Goal: Task Accomplishment & Management: Complete application form

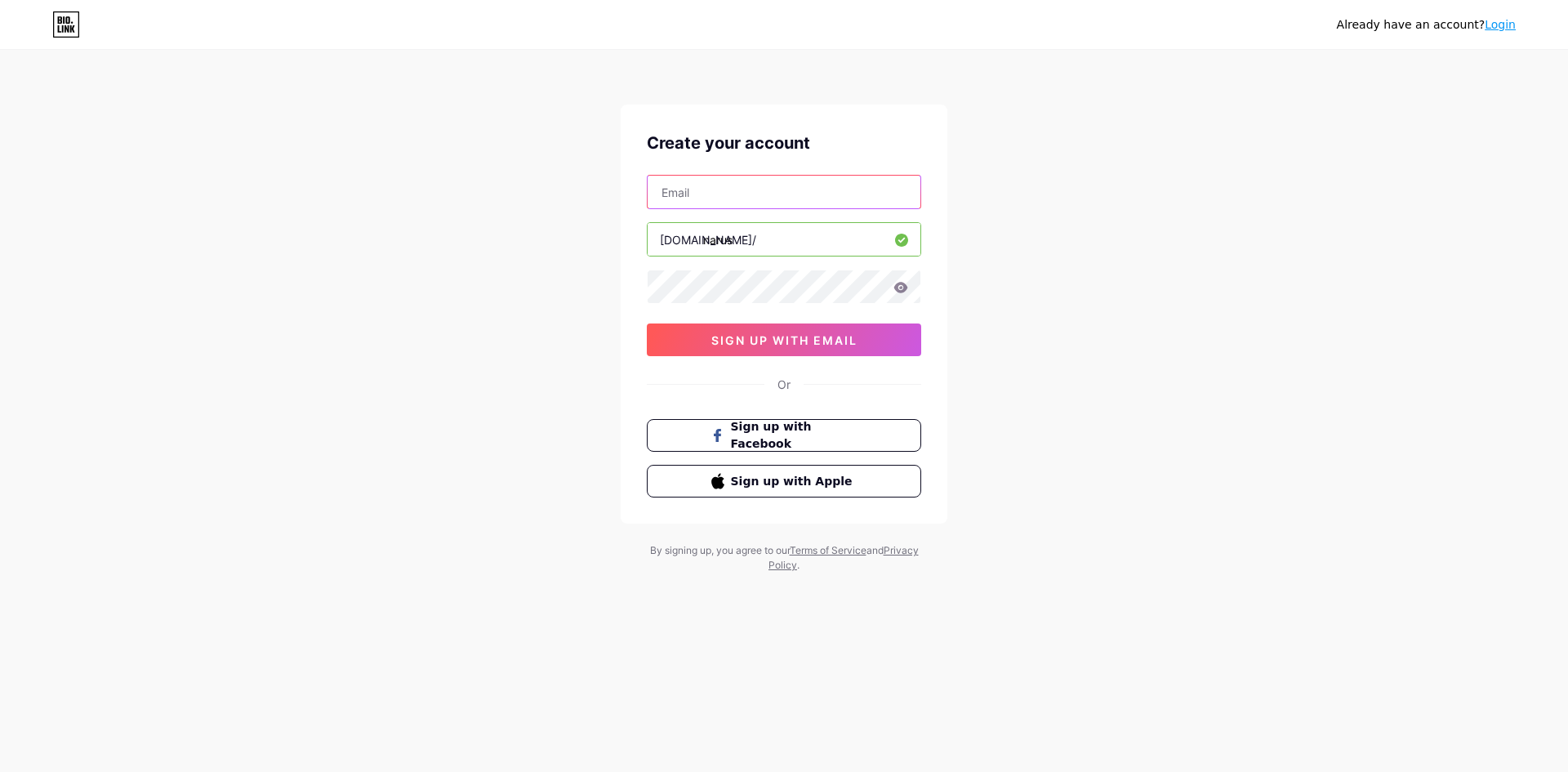
click at [746, 189] on input "text" at bounding box center [784, 192] width 273 height 33
type input "[EMAIL_ADDRESS][DOMAIN_NAME]"
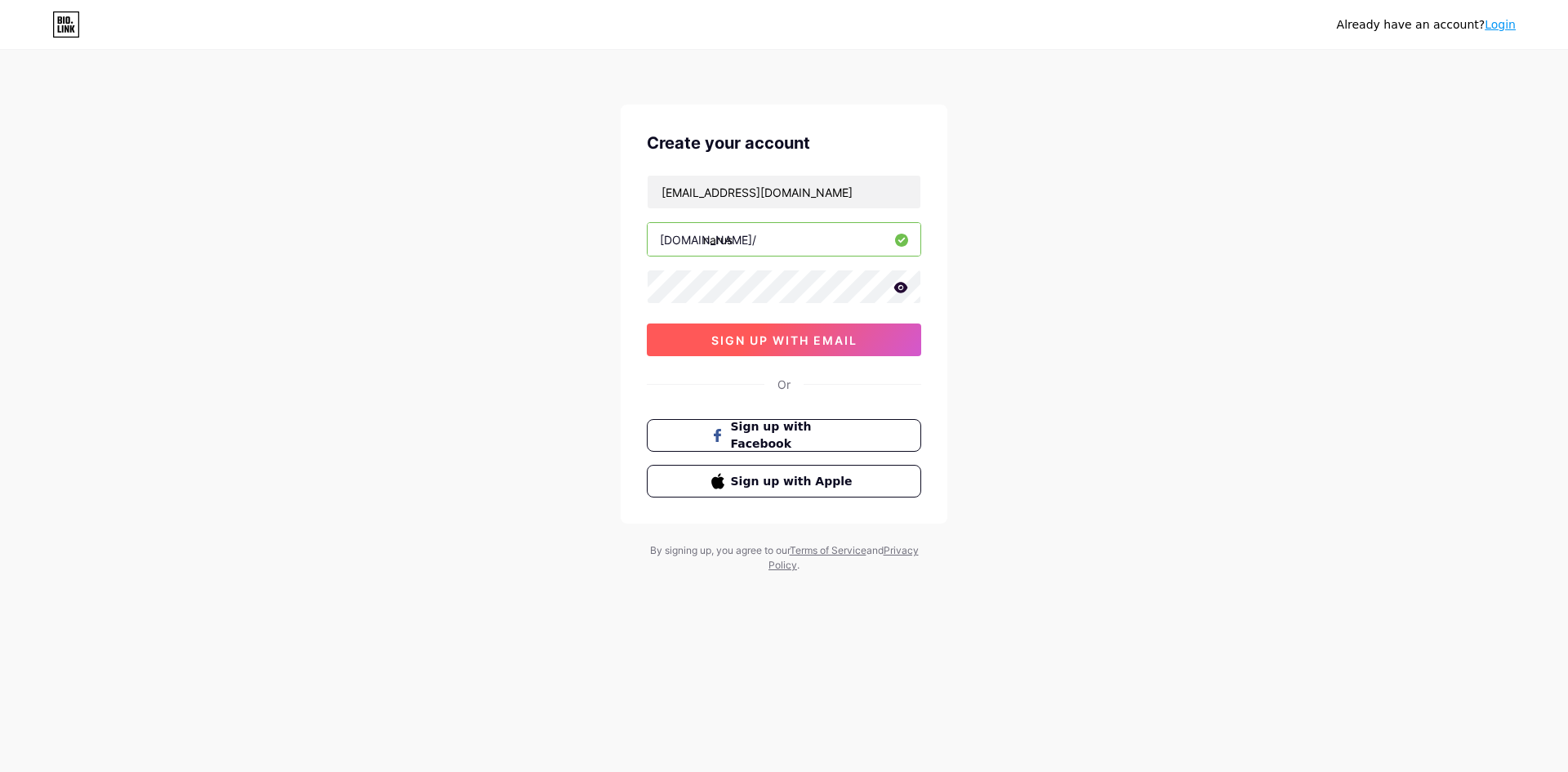
click at [851, 348] on button "sign up with email" at bounding box center [784, 340] width 274 height 33
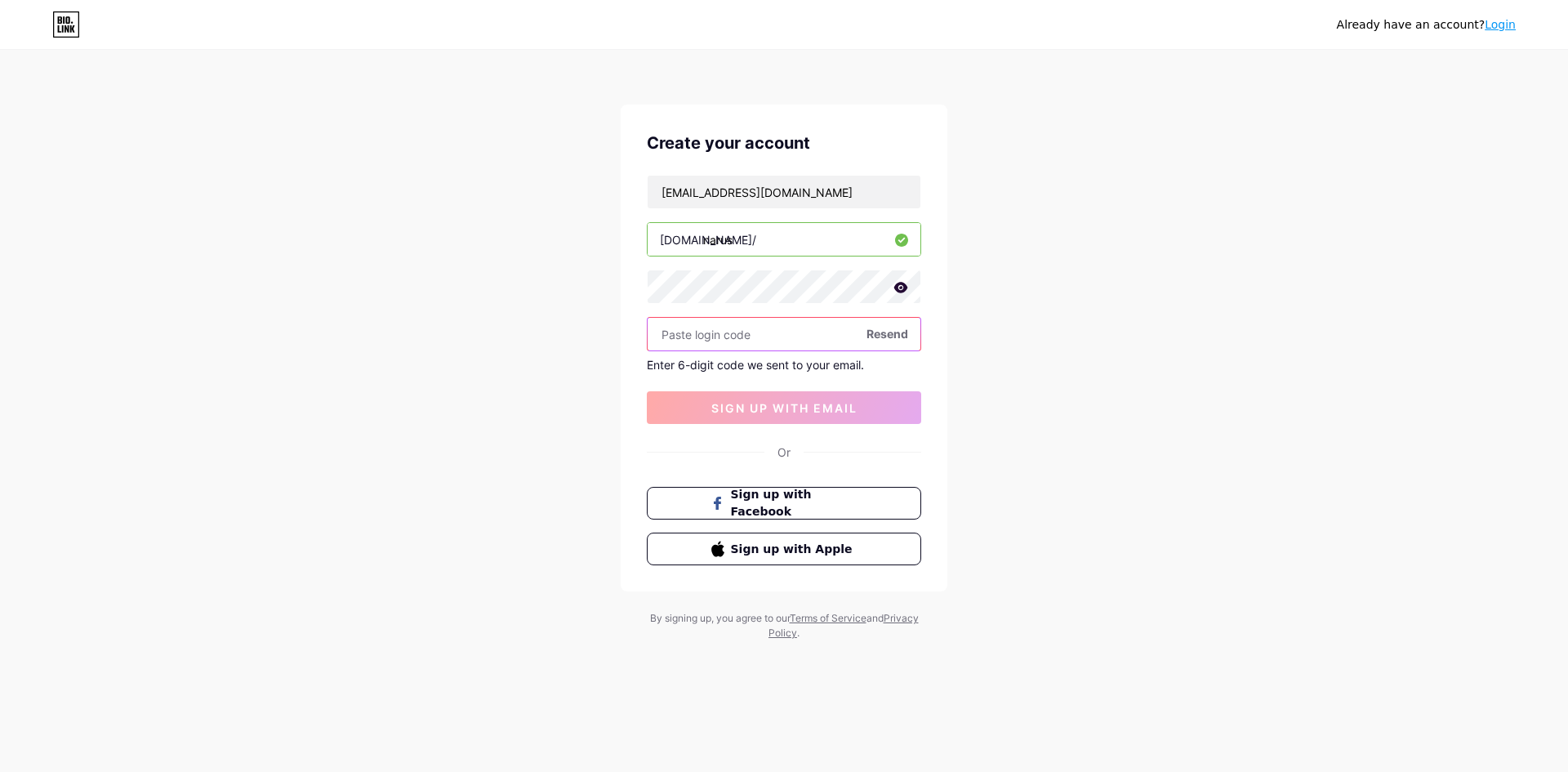
paste input "756609"
type input "756609"
click at [816, 407] on span "sign up with email" at bounding box center [784, 408] width 147 height 14
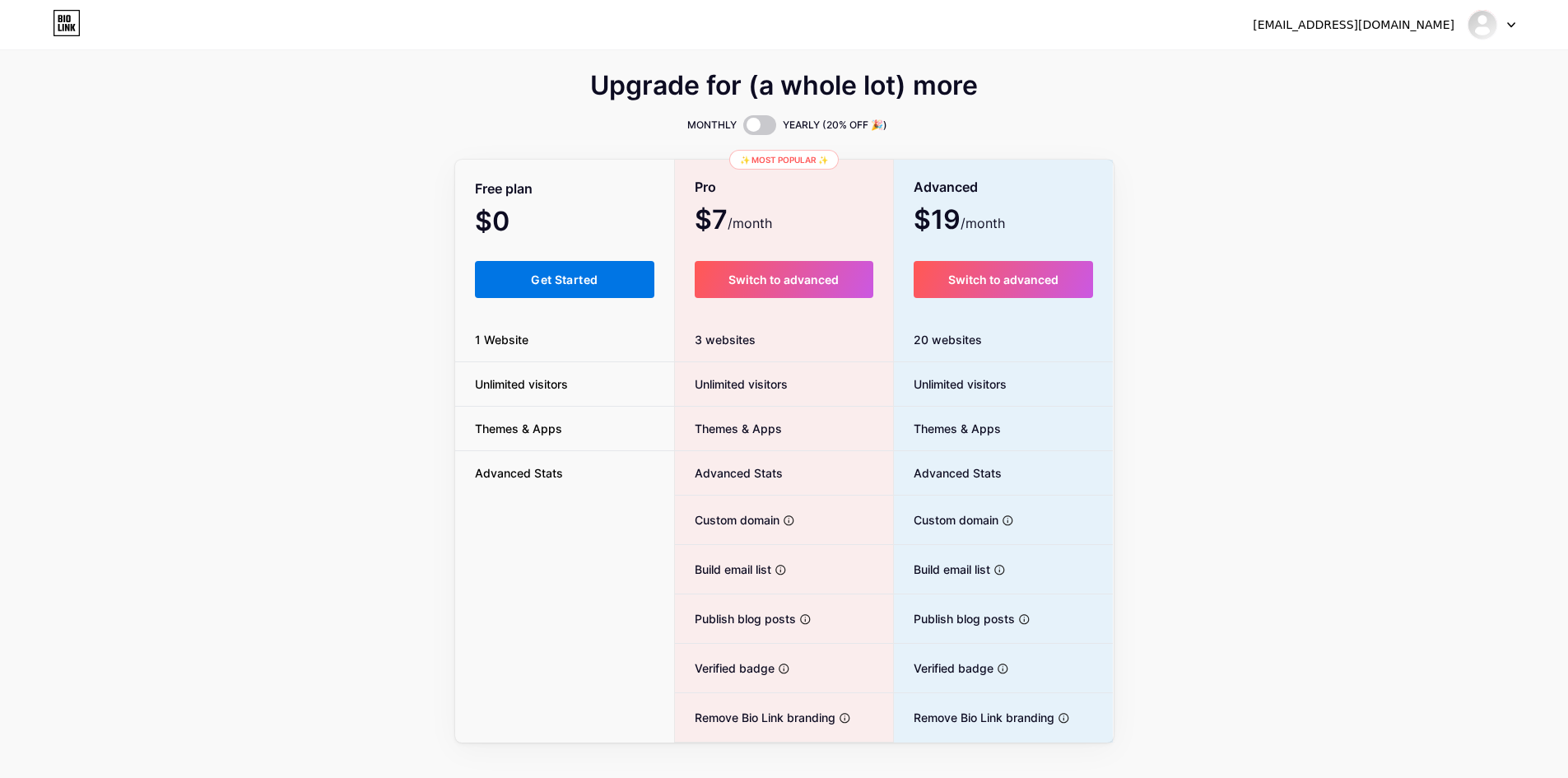
click at [591, 274] on span "Get Started" at bounding box center [564, 279] width 67 height 14
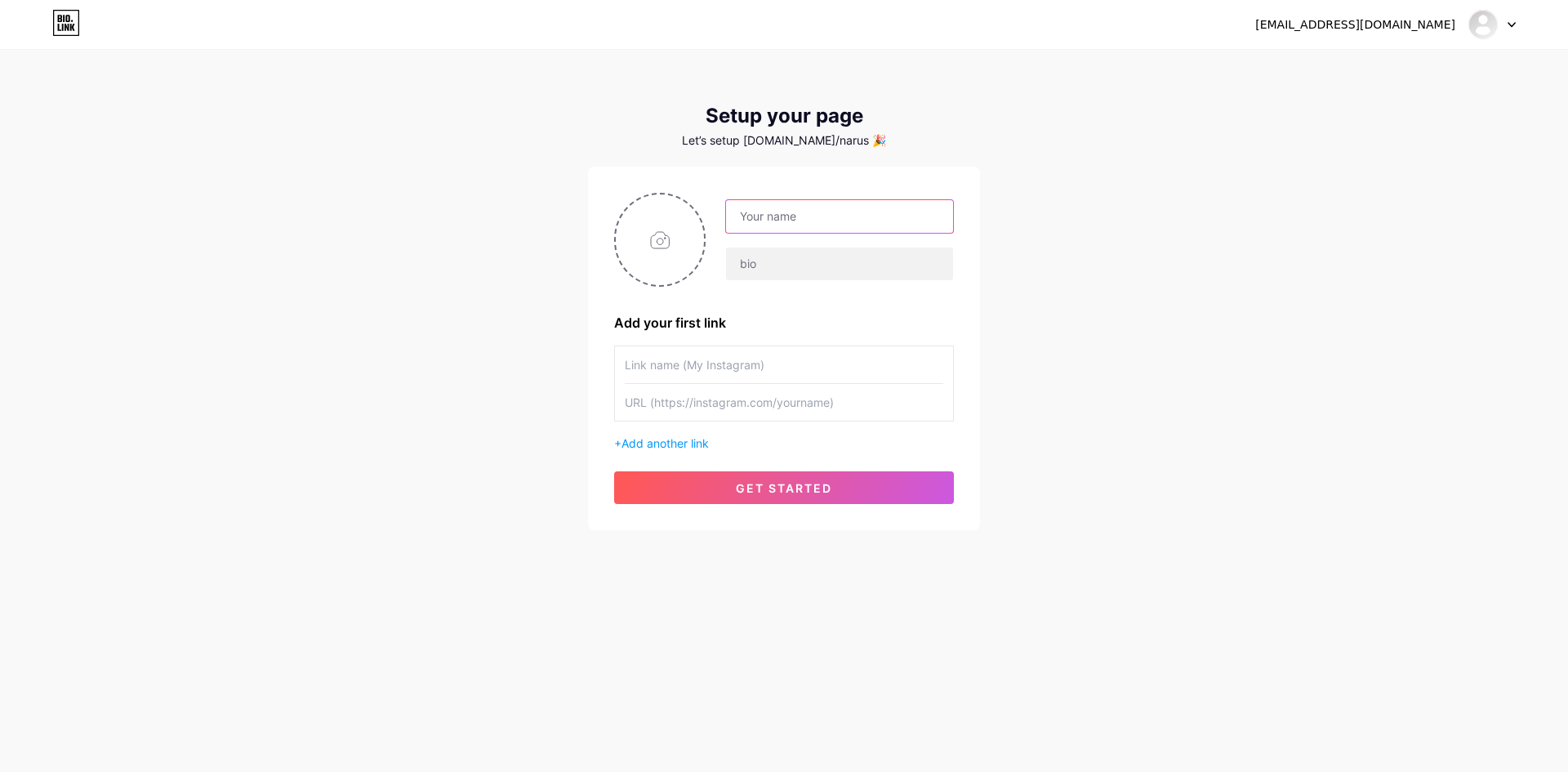
click at [795, 206] on input "text" at bounding box center [839, 217] width 227 height 33
type input "narus"
click at [844, 259] on input "text" at bounding box center [839, 264] width 227 height 33
click at [727, 359] on input "text" at bounding box center [784, 364] width 319 height 36
drag, startPoint x: 766, startPoint y: 432, endPoint x: 759, endPoint y: 417, distance: 16.6
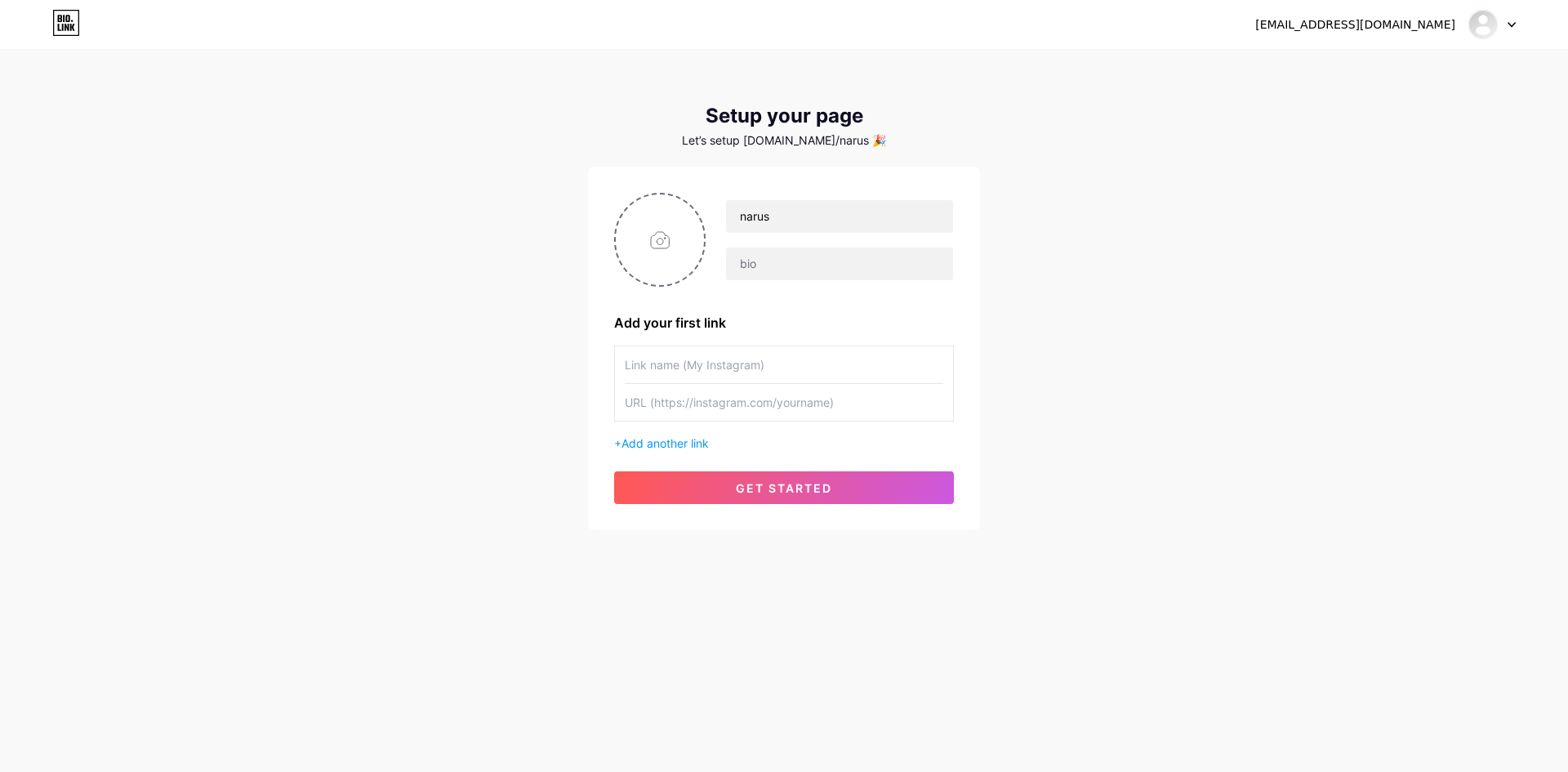
click at [766, 432] on div "+ Add another link" at bounding box center [784, 398] width 339 height 107
click at [748, 396] on input "text" at bounding box center [784, 402] width 319 height 36
click at [762, 363] on input "text" at bounding box center [784, 364] width 319 height 36
click at [779, 404] on input "text" at bounding box center [784, 402] width 319 height 36
click at [644, 223] on input "file" at bounding box center [659, 240] width 88 height 91
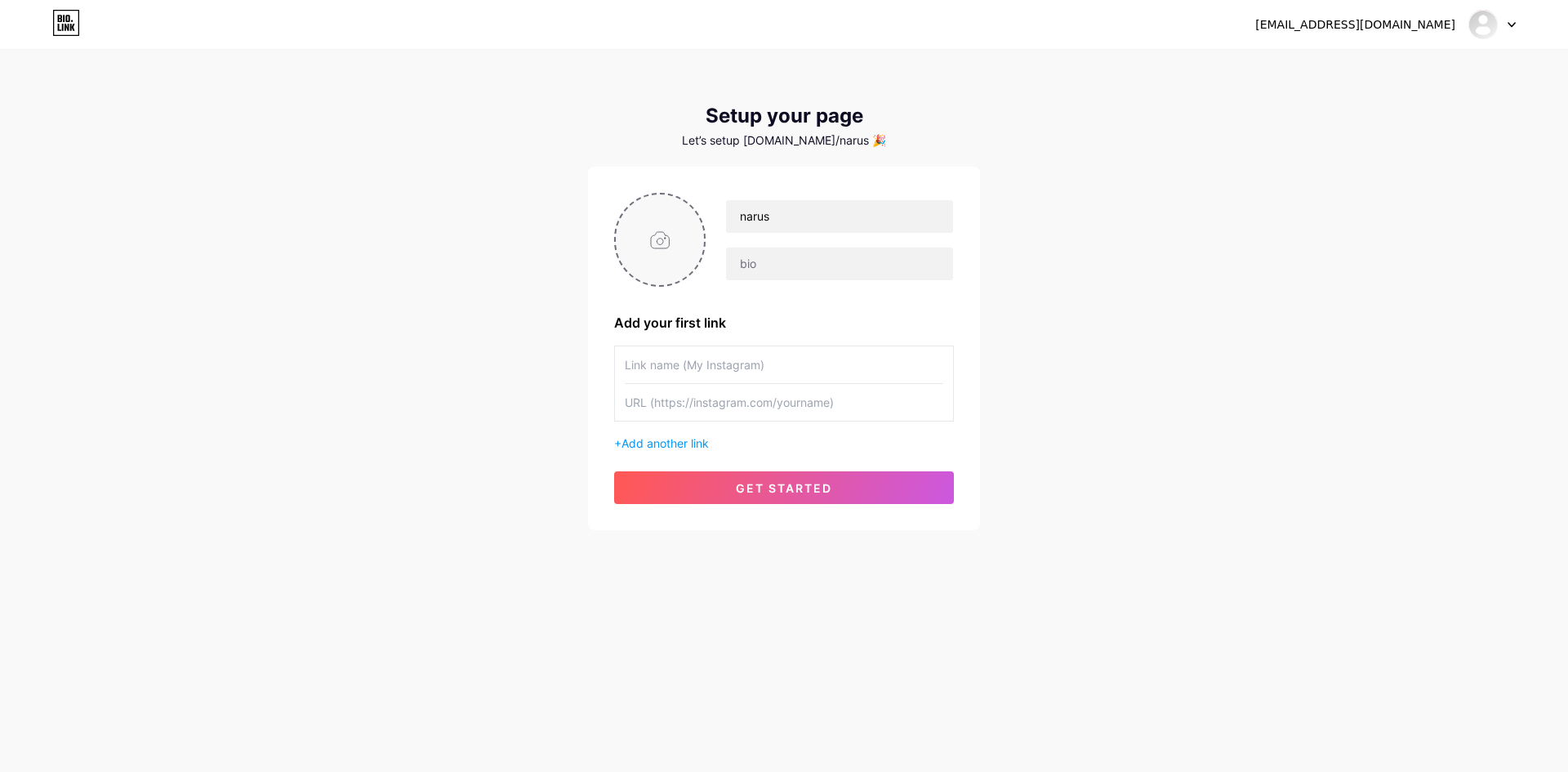
type input "C:\fakepath\photo_2025-07-10_00-48-29.jpg"
click at [691, 363] on input "text" at bounding box center [784, 364] width 319 height 36
paste input "[URL][DOMAIN_NAME]"
type input "[URL][DOMAIN_NAME]"
click at [703, 404] on input "text" at bounding box center [784, 402] width 319 height 36
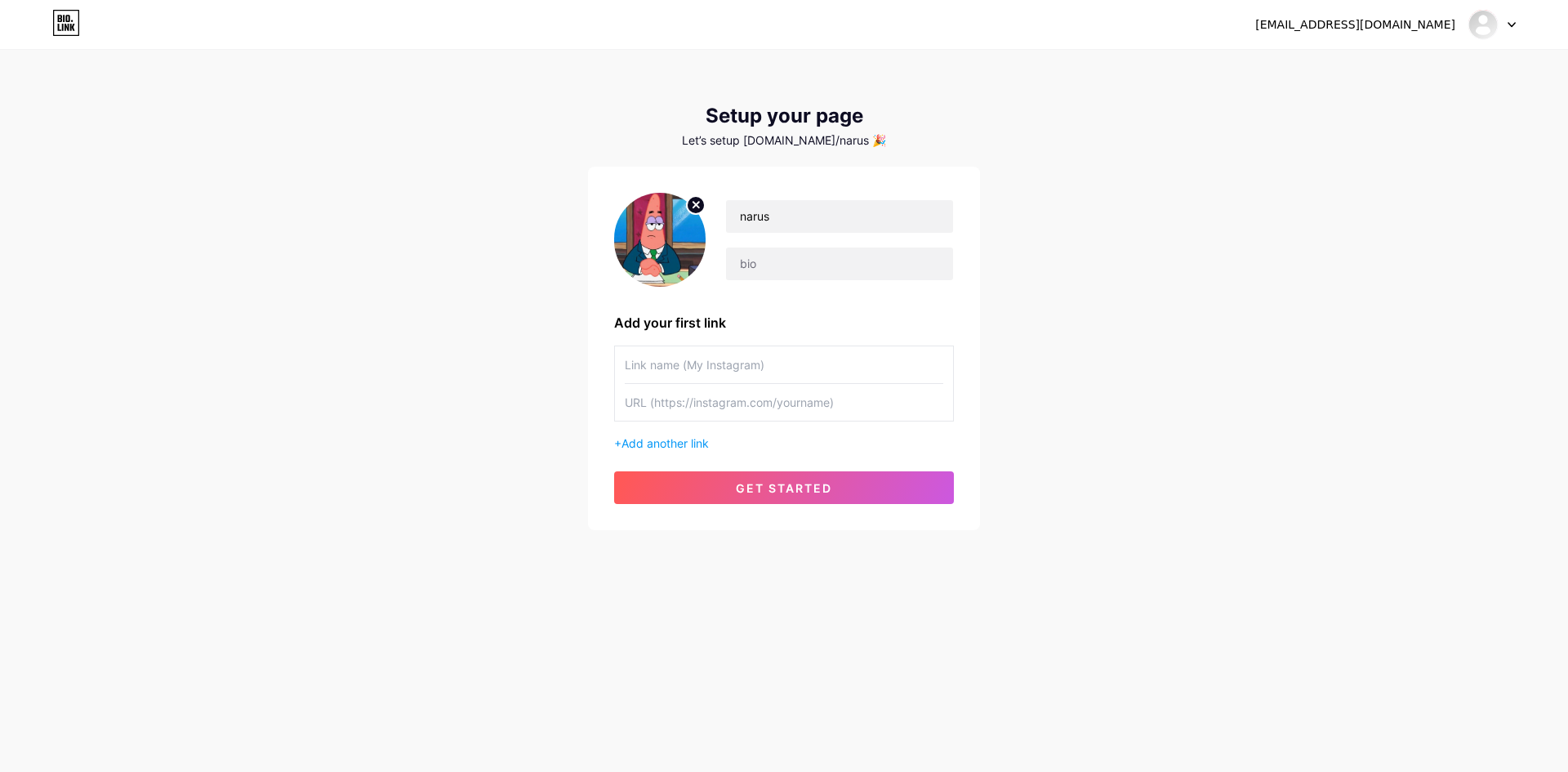
click at [855, 404] on input "text" at bounding box center [784, 402] width 319 height 36
paste input "[URL][DOMAIN_NAME]"
type input "[URL][DOMAIN_NAME]"
paste input "[URL][DOMAIN_NAME]"
type input "[URL][DOMAIN_NAME]"
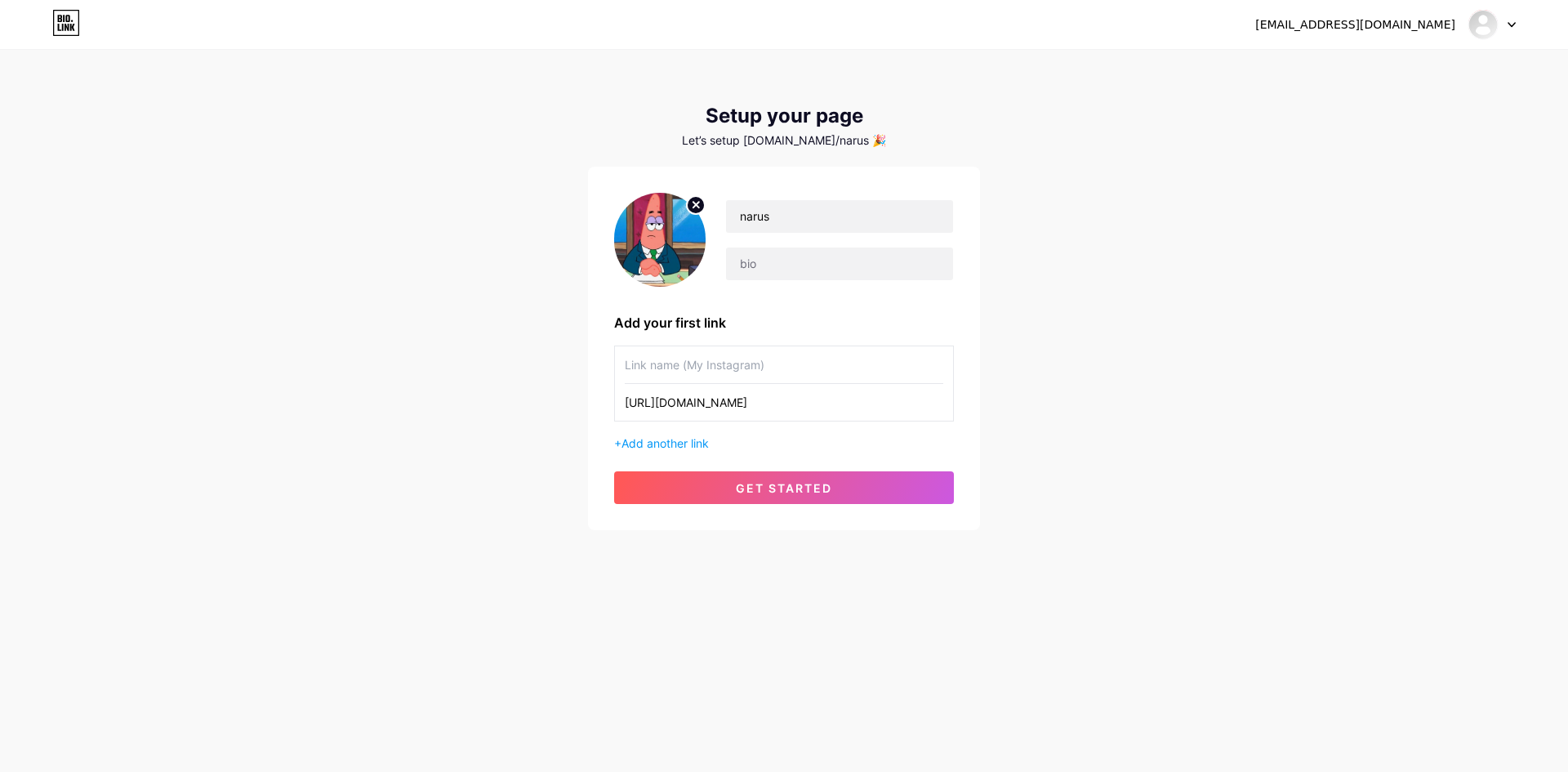
click at [845, 368] on input "text" at bounding box center [784, 364] width 319 height 36
type input "insta"
click at [663, 438] on span "Add another link" at bounding box center [665, 442] width 87 height 14
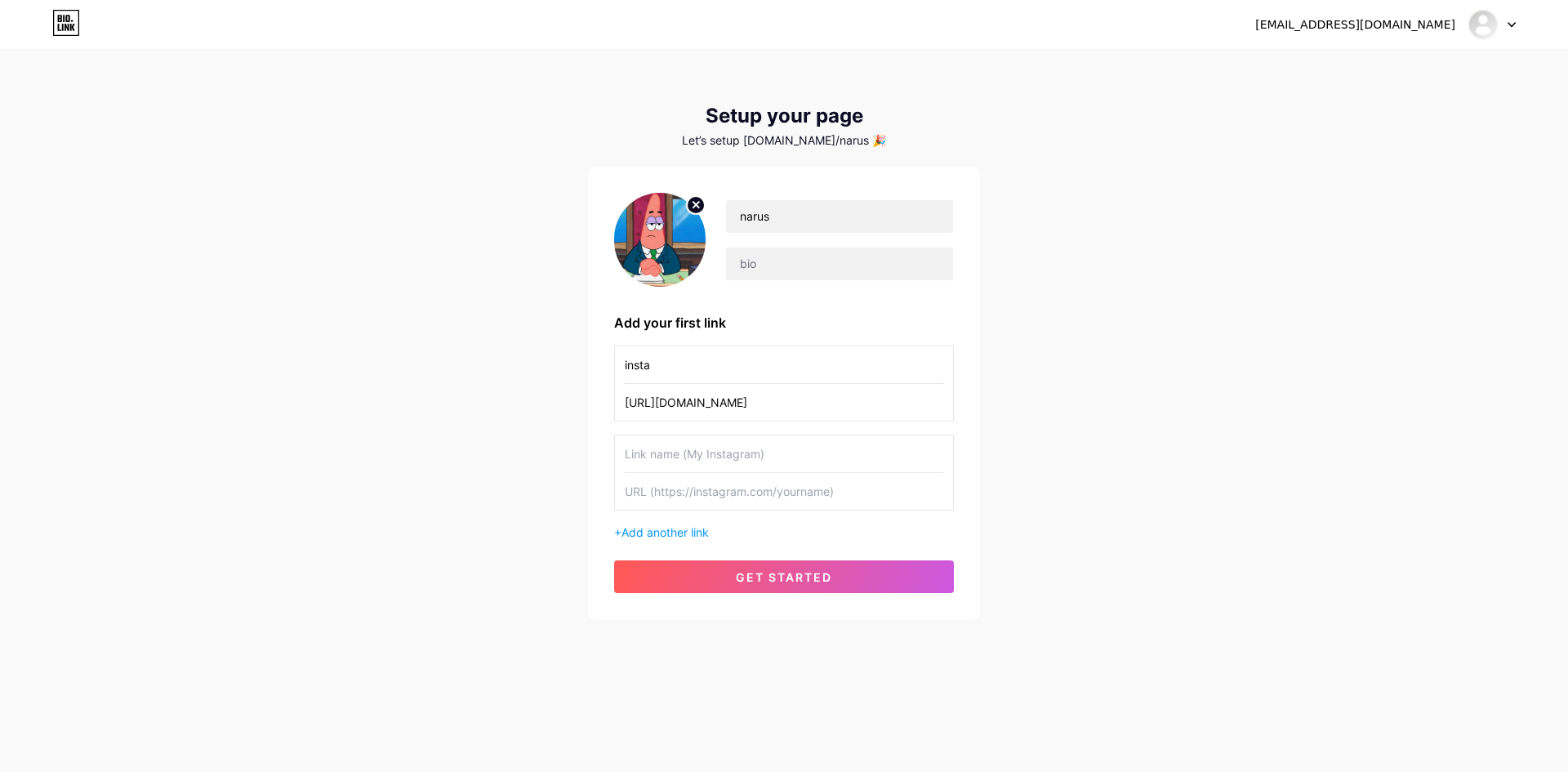
click at [731, 458] on input "text" at bounding box center [784, 453] width 319 height 36
type input "tg"
click at [719, 486] on input "text" at bounding box center [784, 491] width 319 height 36
paste input "[URL][DOMAIN_NAME]"
drag, startPoint x: 719, startPoint y: 497, endPoint x: 693, endPoint y: 504, distance: 26.9
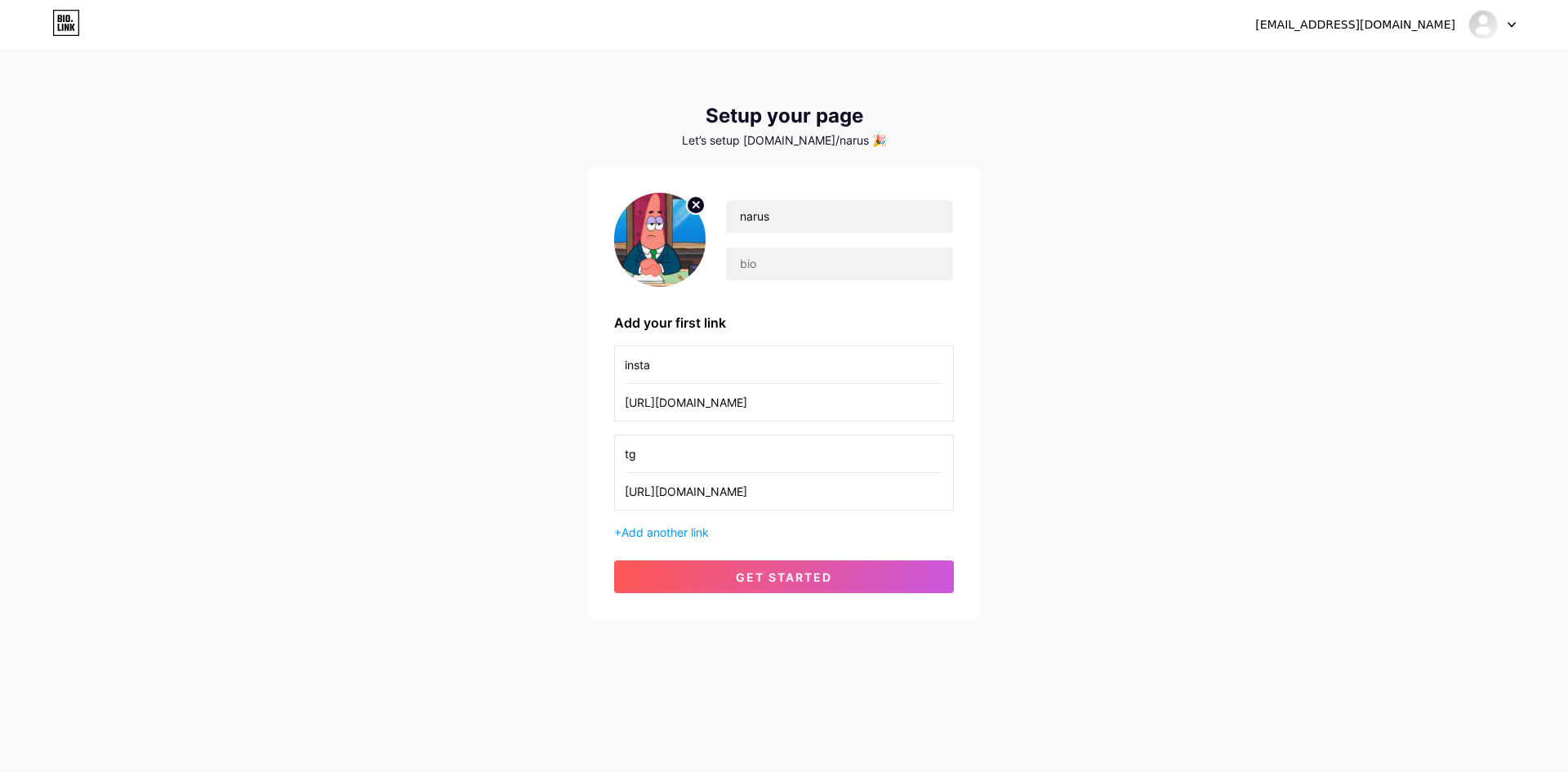
click at [693, 504] on input "[URL][DOMAIN_NAME]" at bounding box center [784, 491] width 319 height 36
paste input "@narus0"
click at [698, 493] on input "[URL][DOMAIN_NAME]" at bounding box center [784, 491] width 319 height 36
type input "[URL][DOMAIN_NAME]"
click at [687, 531] on span "Add another link" at bounding box center [665, 532] width 87 height 14
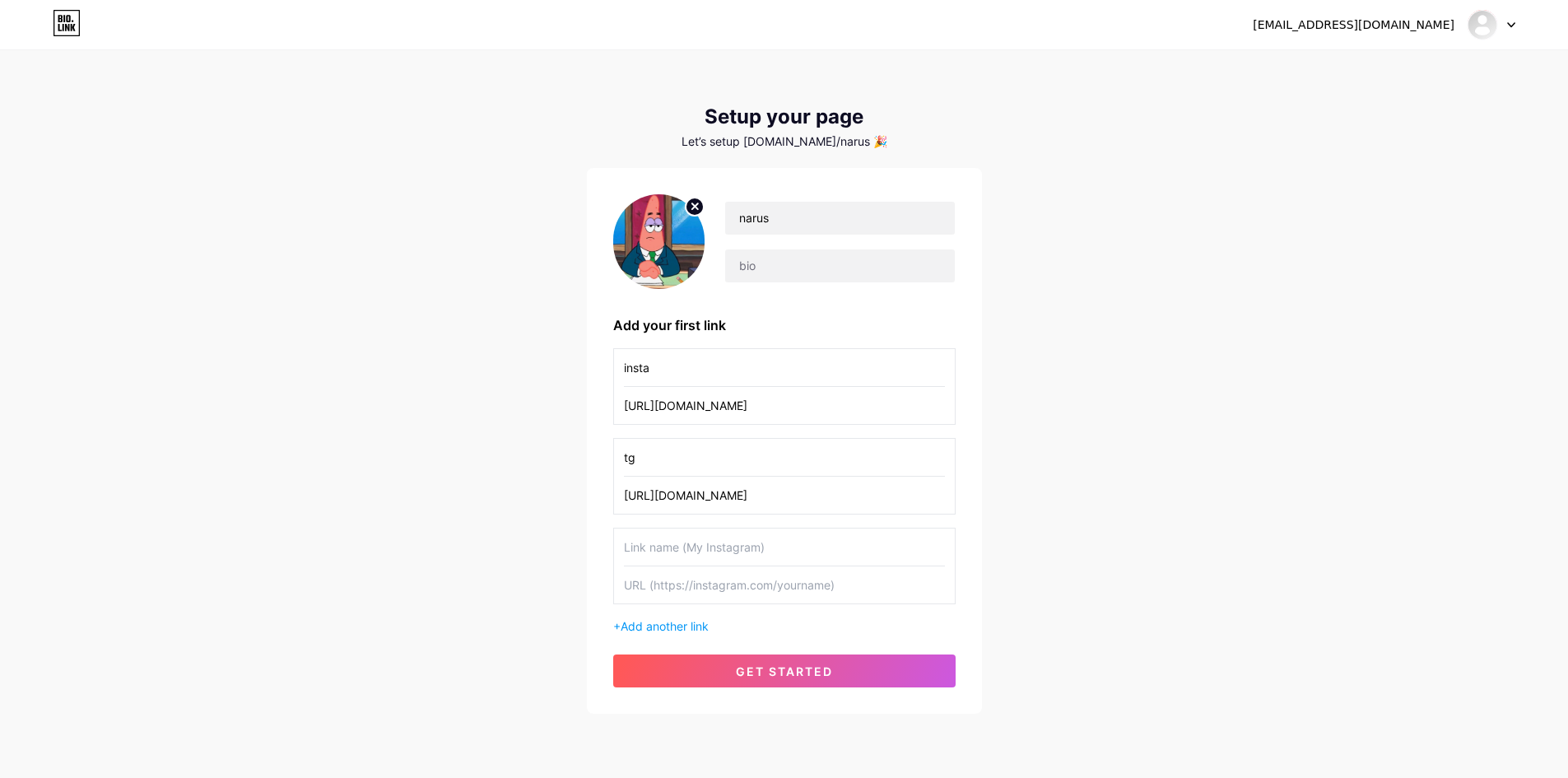
click at [713, 554] on input "text" at bounding box center [784, 547] width 321 height 37
type input "steam"
drag, startPoint x: 840, startPoint y: 595, endPoint x: 844, endPoint y: 603, distance: 8.9
click at [843, 599] on input "text" at bounding box center [784, 584] width 321 height 37
paste input "[URL][DOMAIN_NAME]"
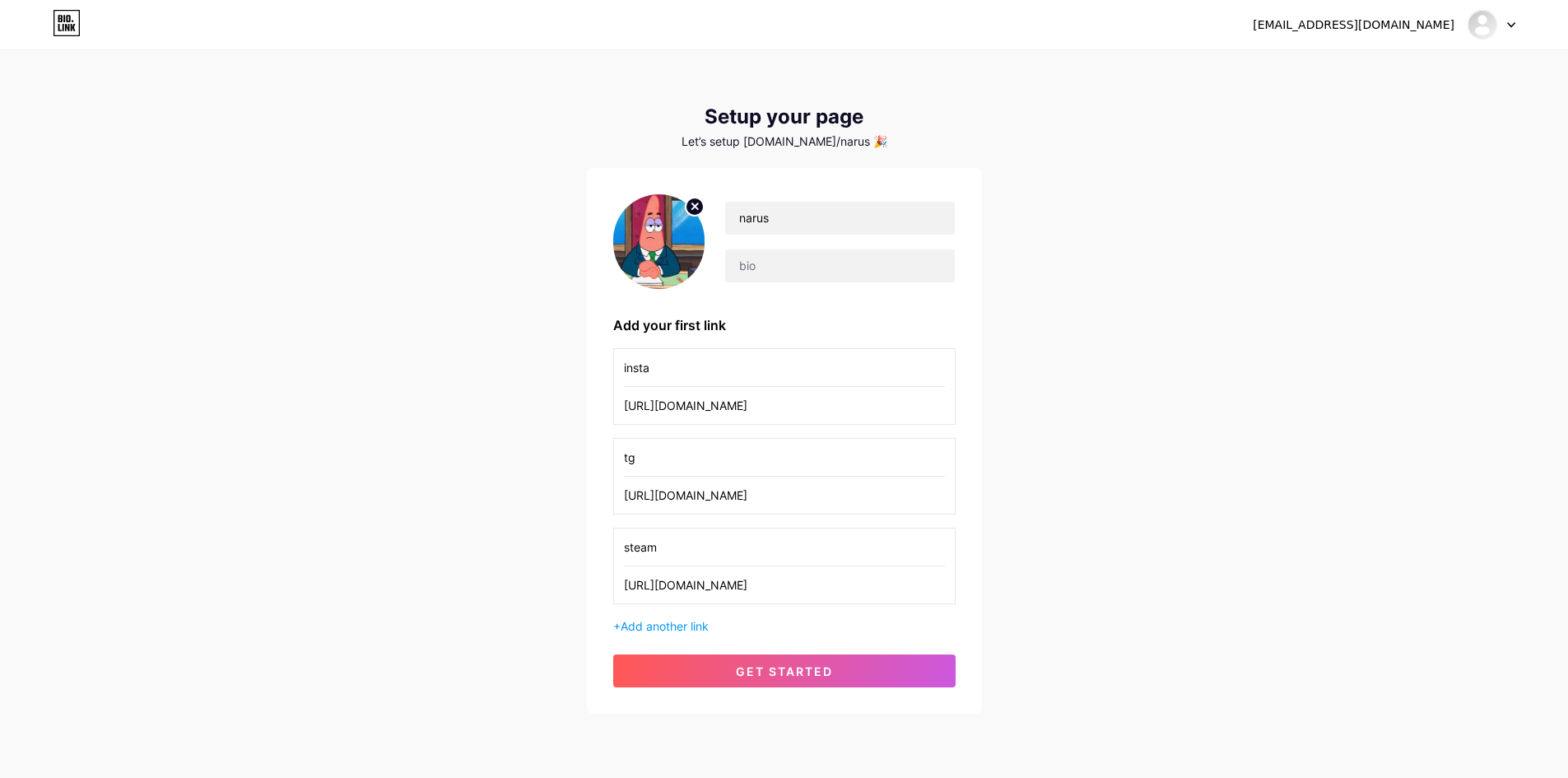
scroll to position [0, 3]
type input "[URL][DOMAIN_NAME]"
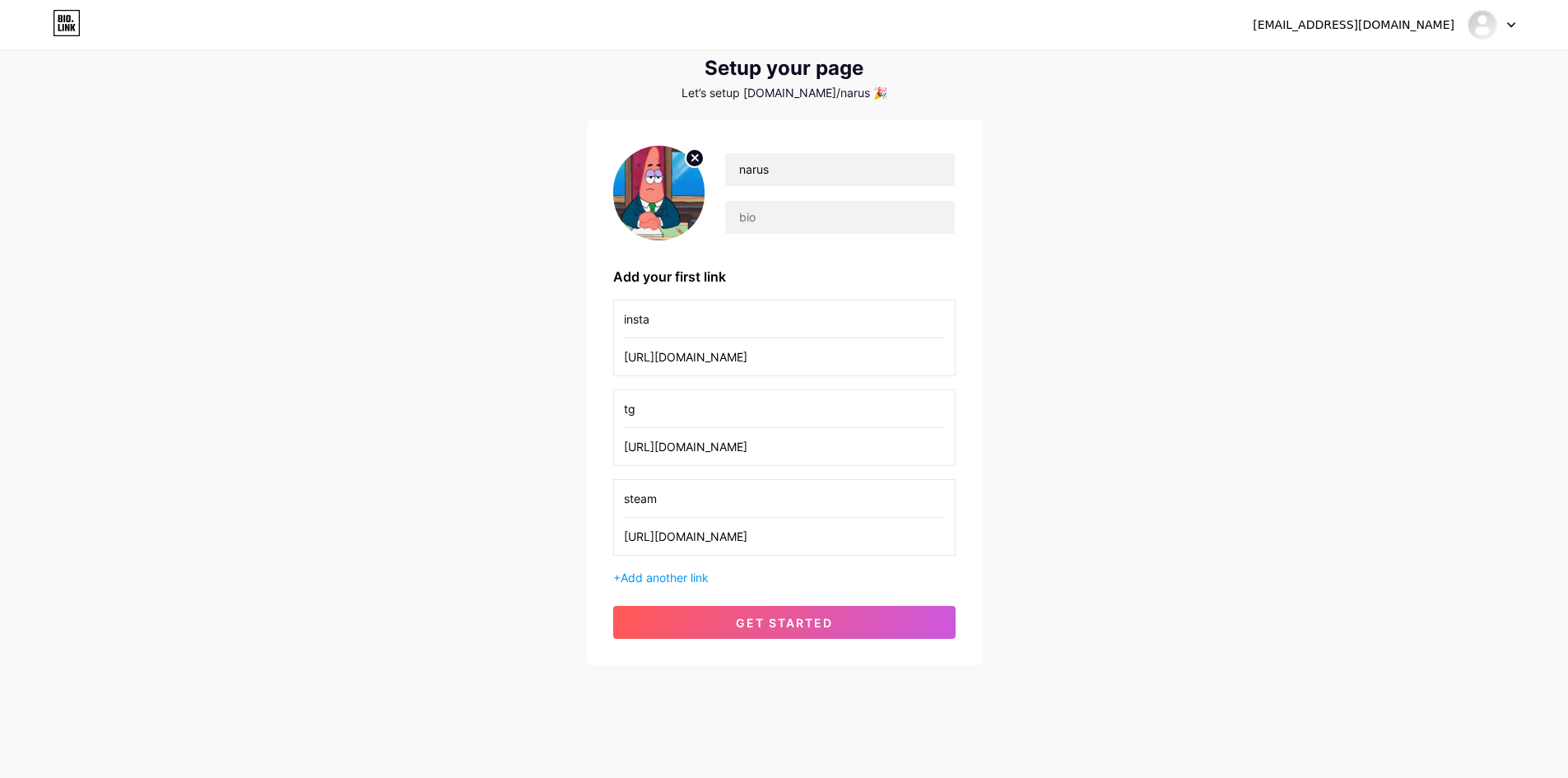
scroll to position [54, 0]
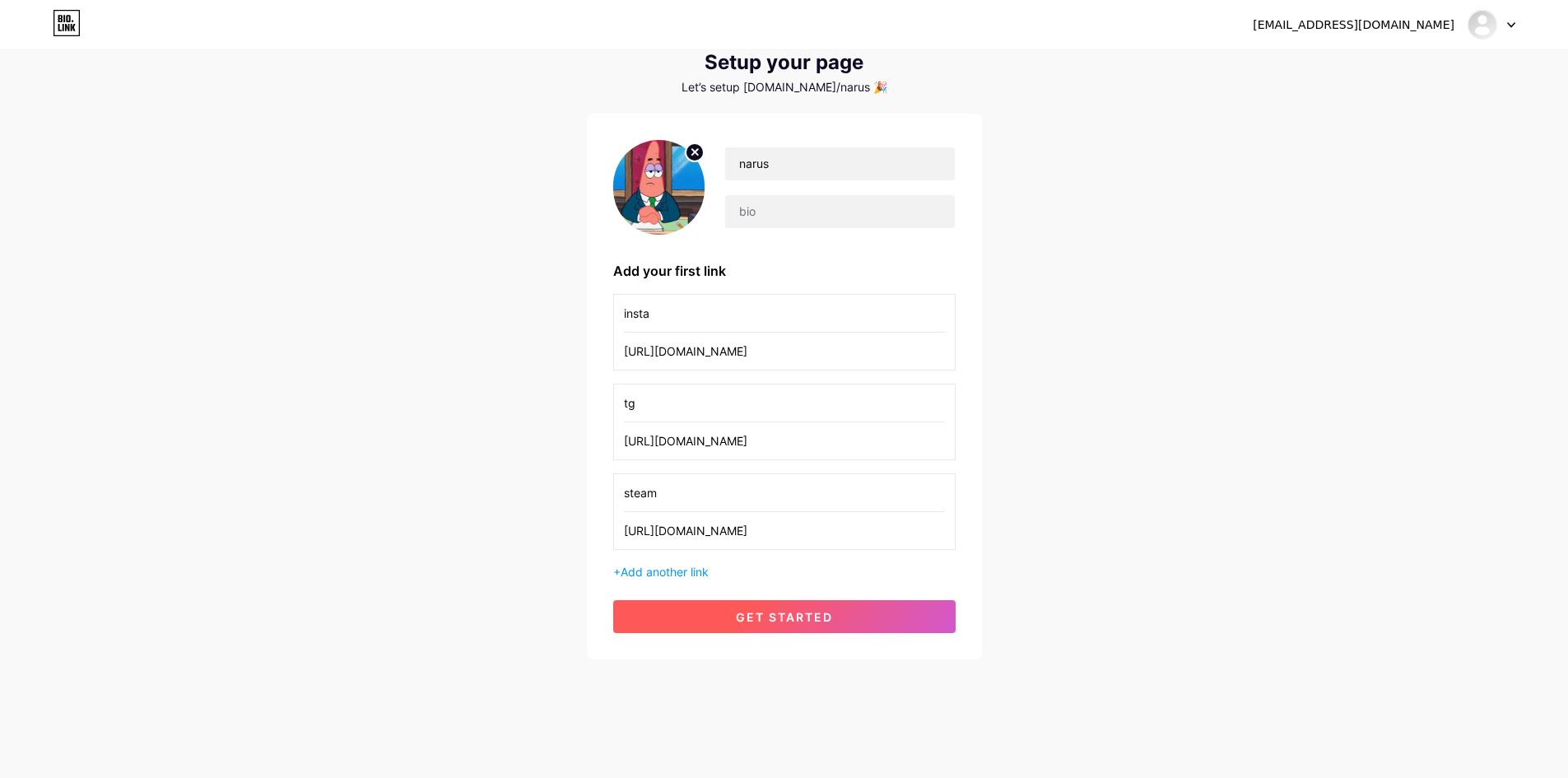
click at [777, 620] on span "get started" at bounding box center [784, 617] width 97 height 14
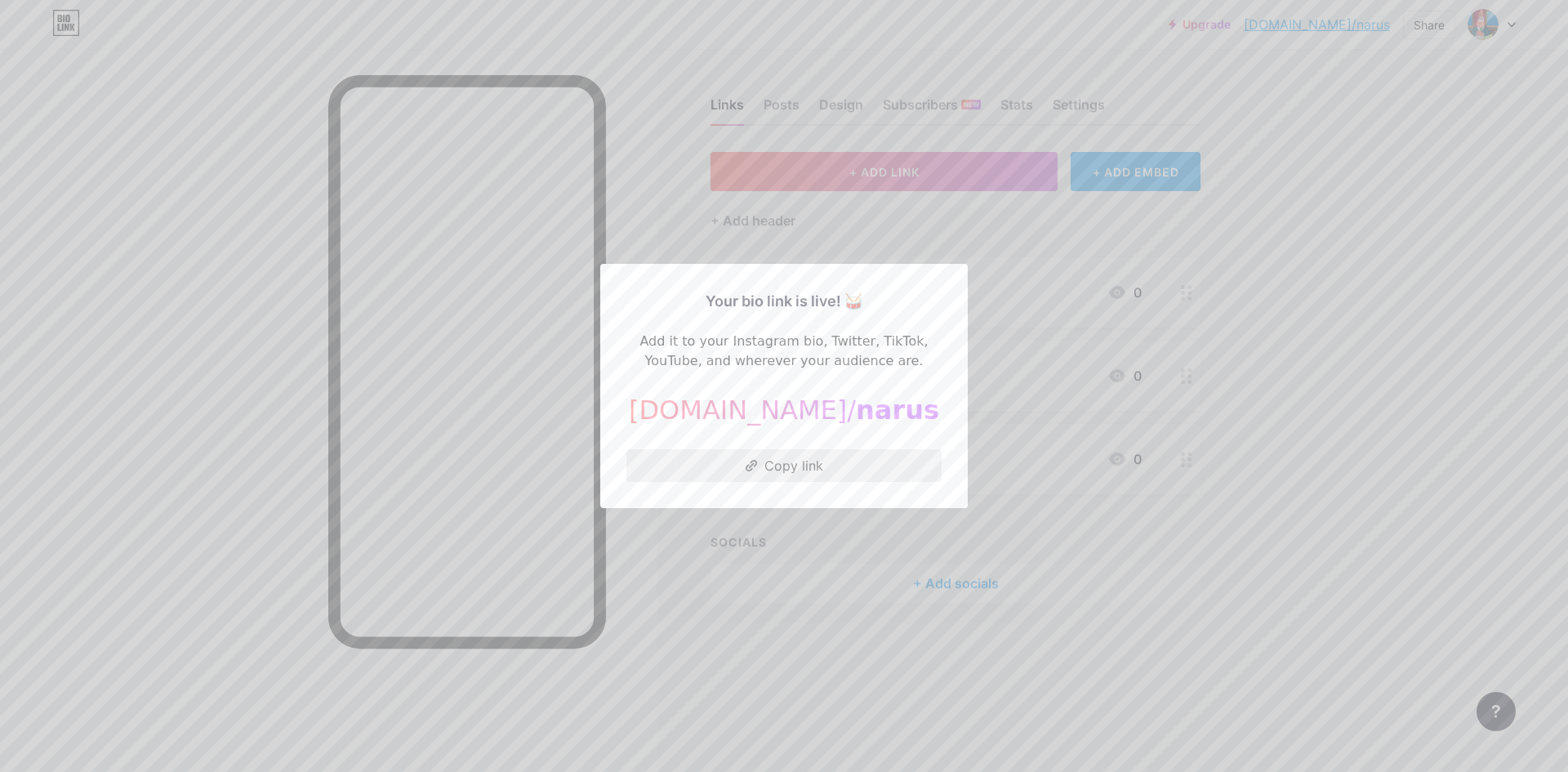
click at [829, 470] on button "Copy link" at bounding box center [784, 465] width 315 height 33
click at [845, 572] on div at bounding box center [784, 386] width 1568 height 772
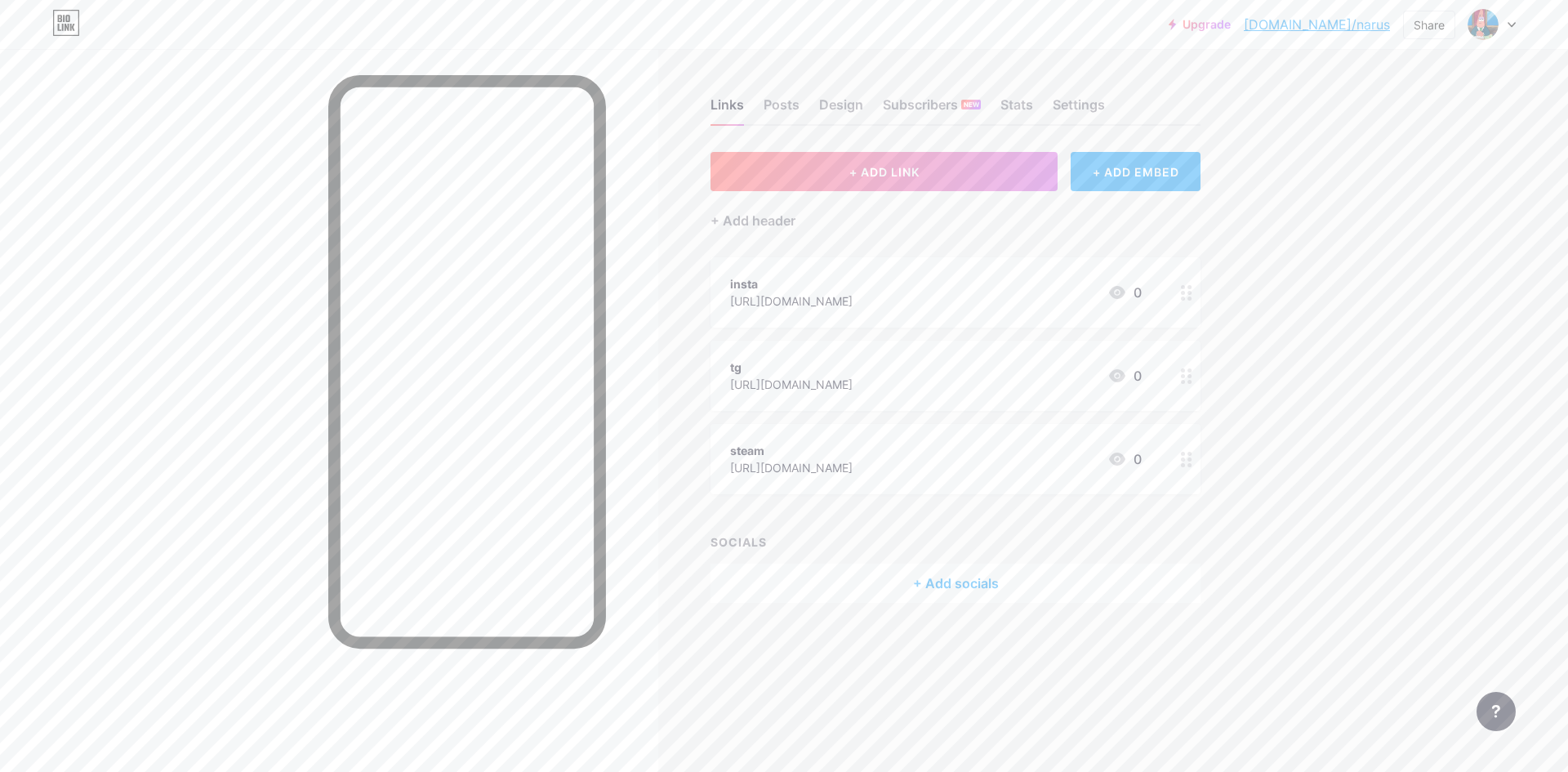
click at [792, 383] on div "[URL][DOMAIN_NAME]" at bounding box center [791, 384] width 123 height 17
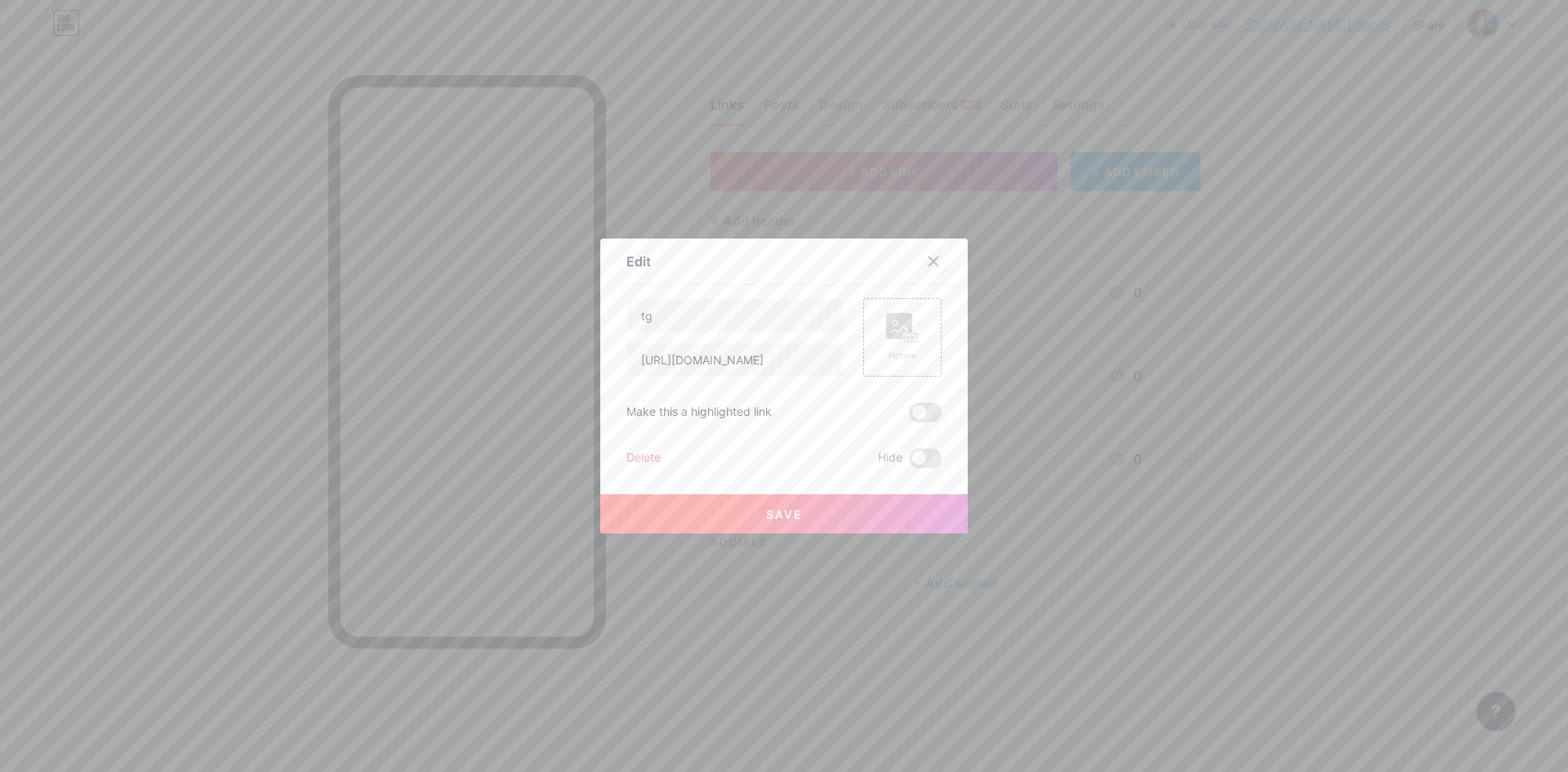
click at [926, 263] on icon at bounding box center [933, 261] width 13 height 13
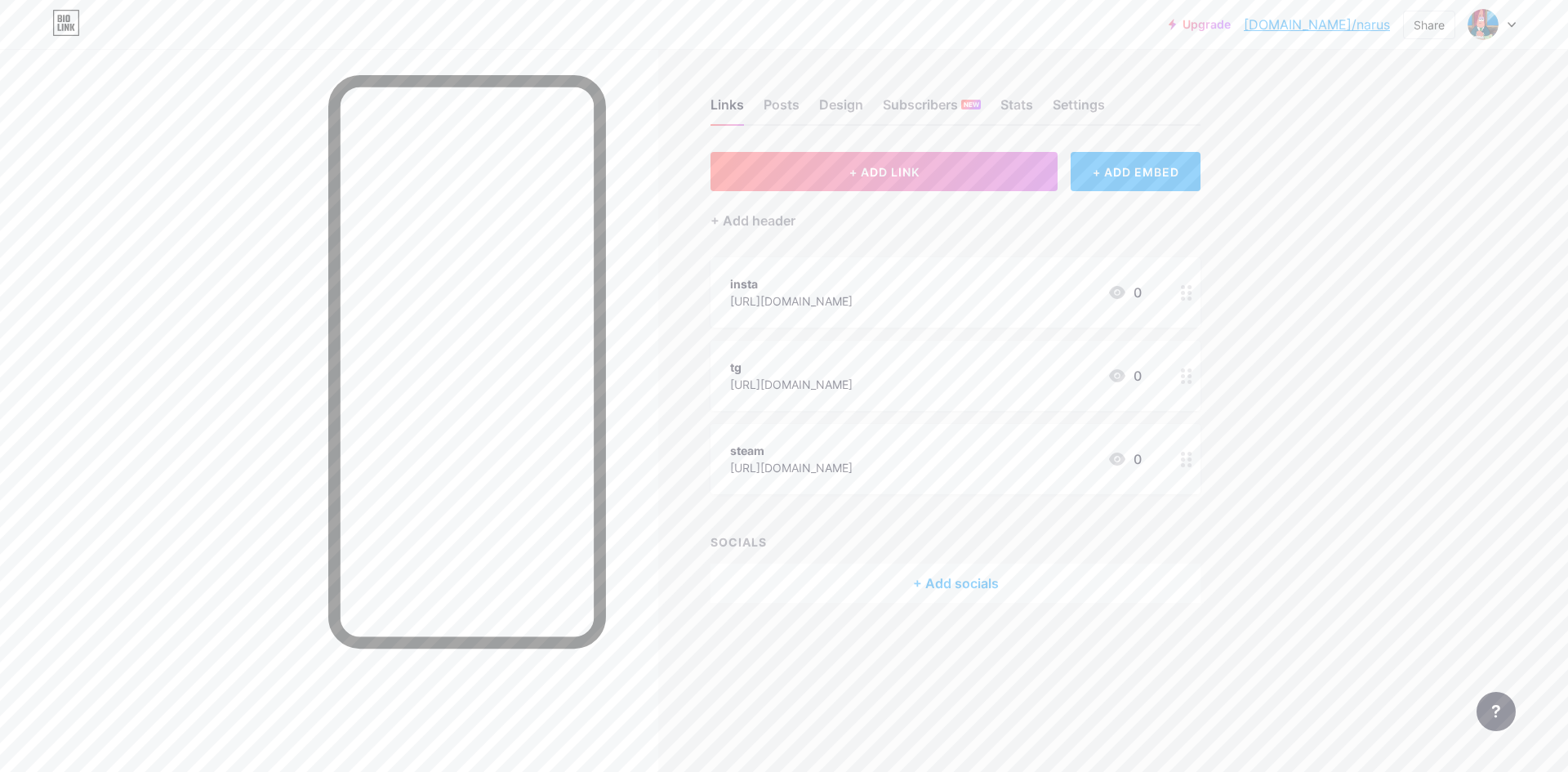
click at [1002, 370] on div "tg [URL][DOMAIN_NAME] 0" at bounding box center [936, 375] width 411 height 37
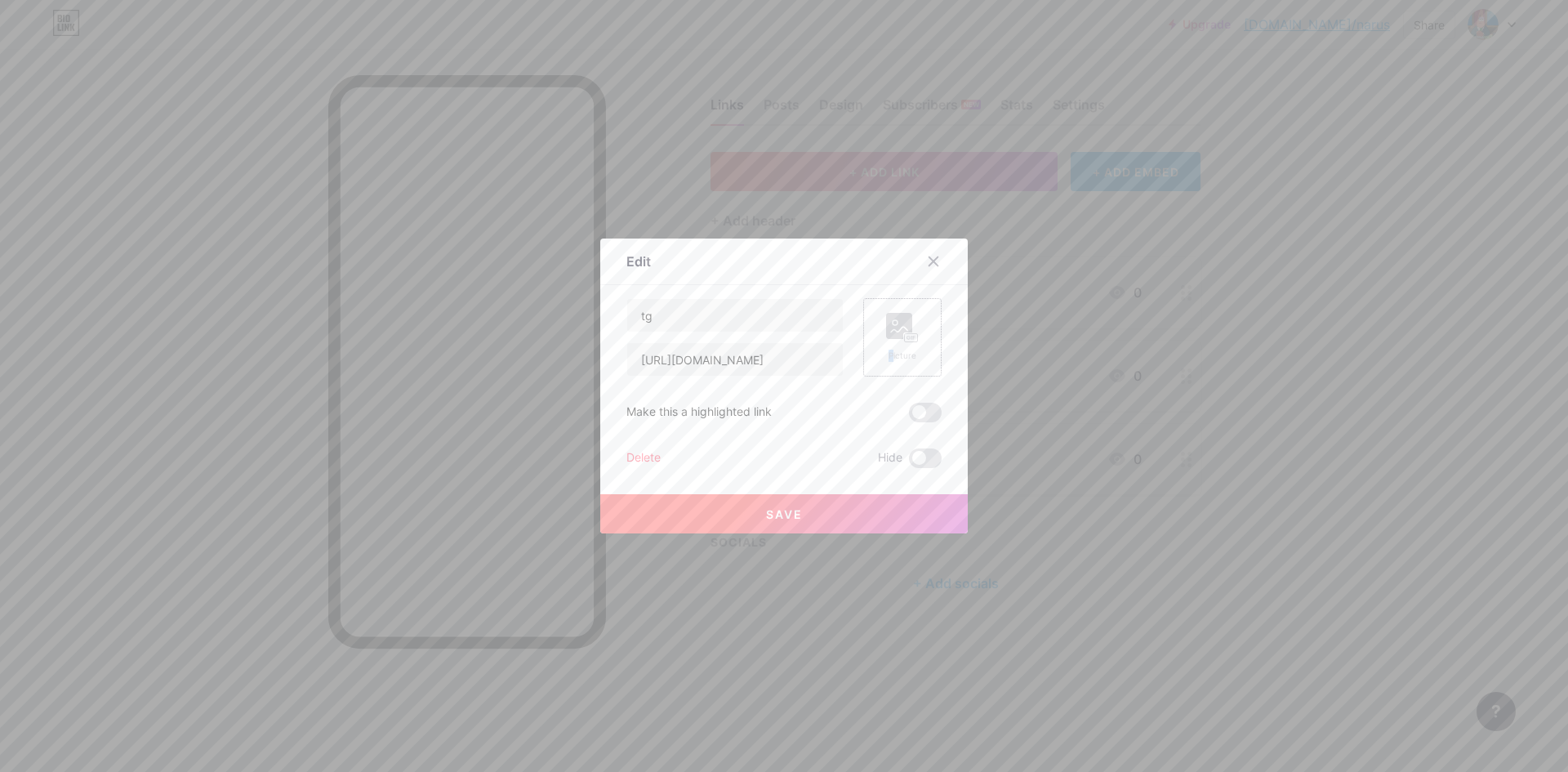
click at [885, 350] on div "Picture" at bounding box center [902, 355] width 33 height 12
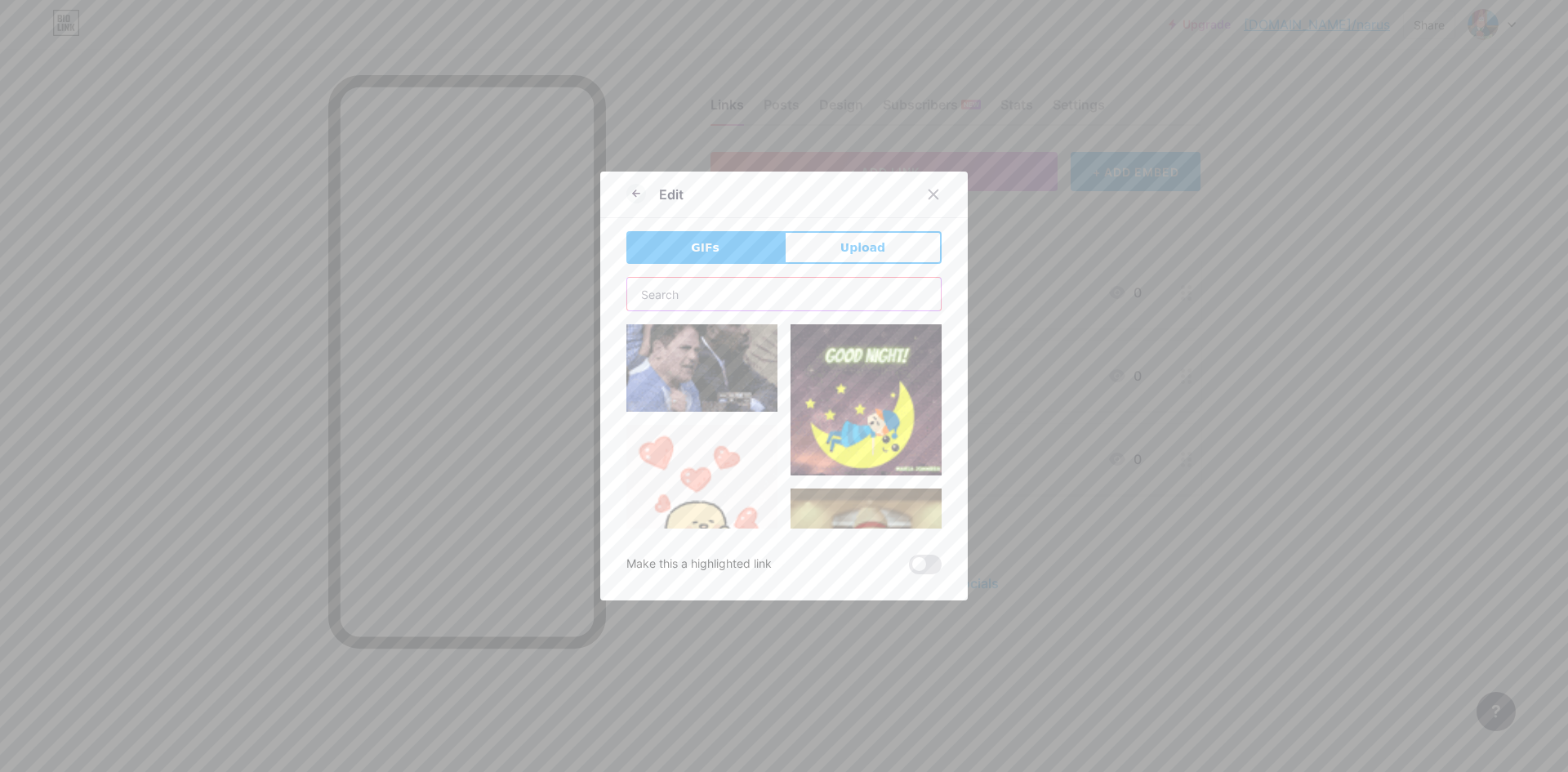
click at [726, 293] on input "text" at bounding box center [784, 294] width 314 height 33
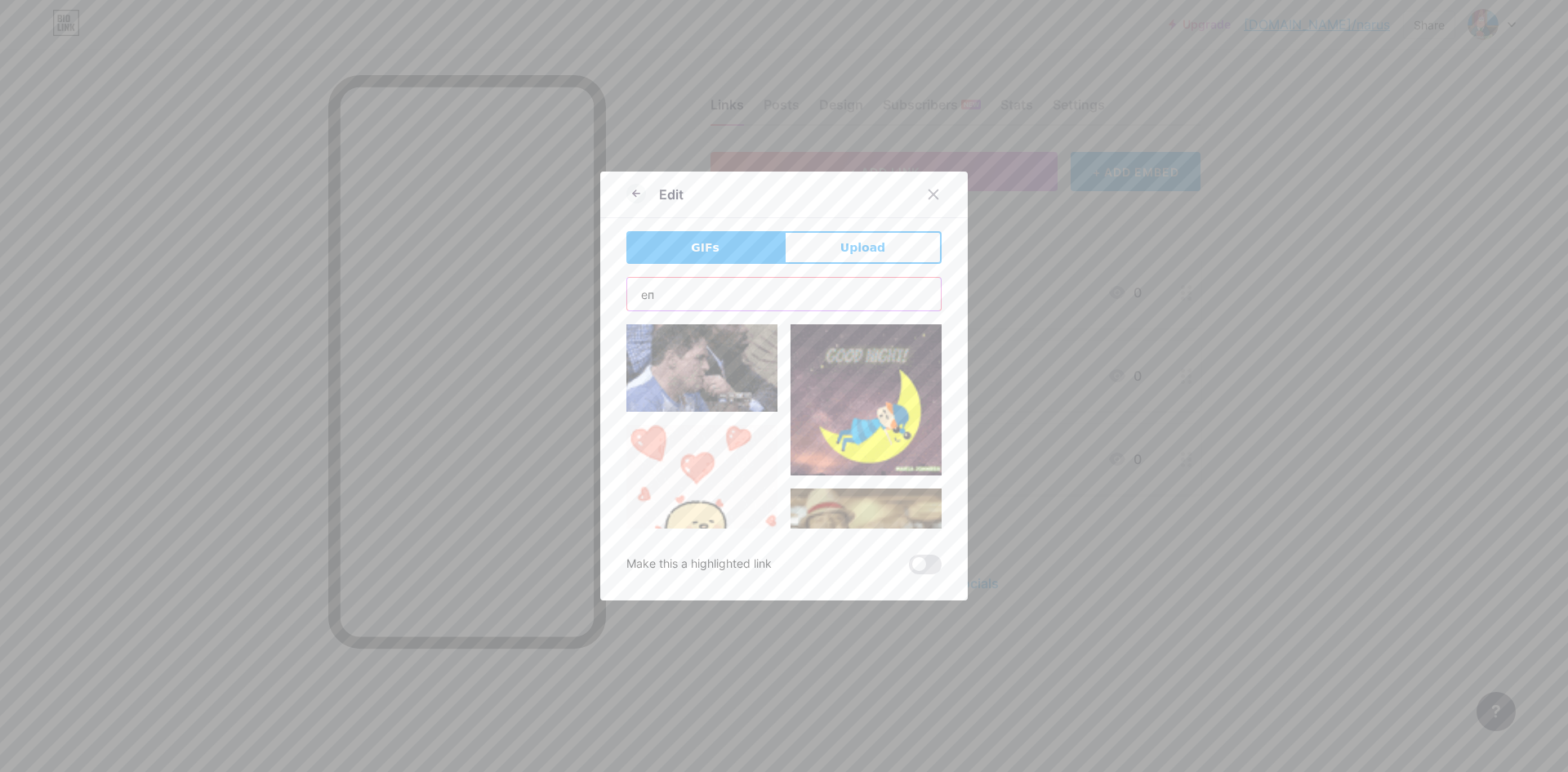
type input "е"
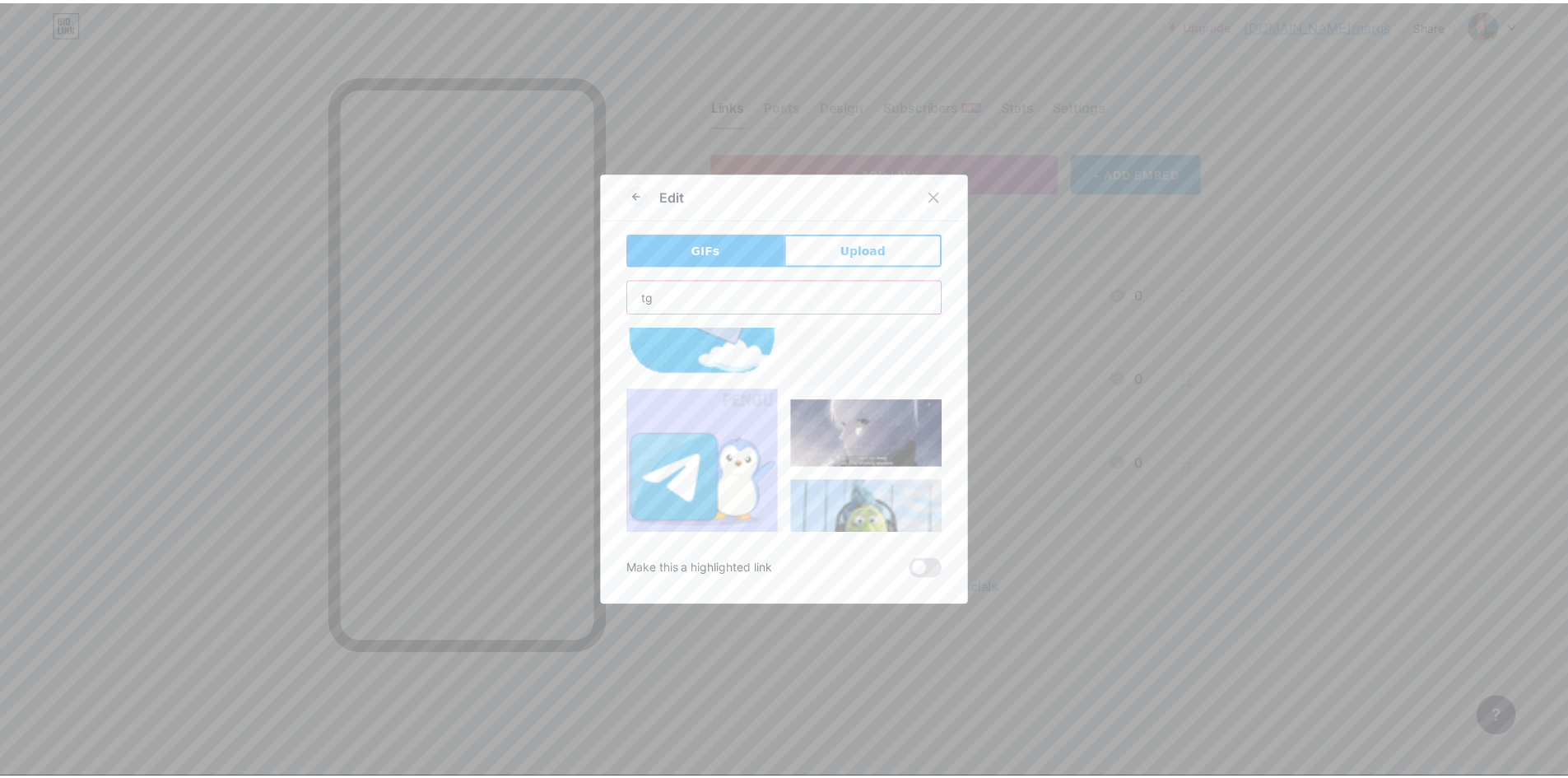
scroll to position [1252, 0]
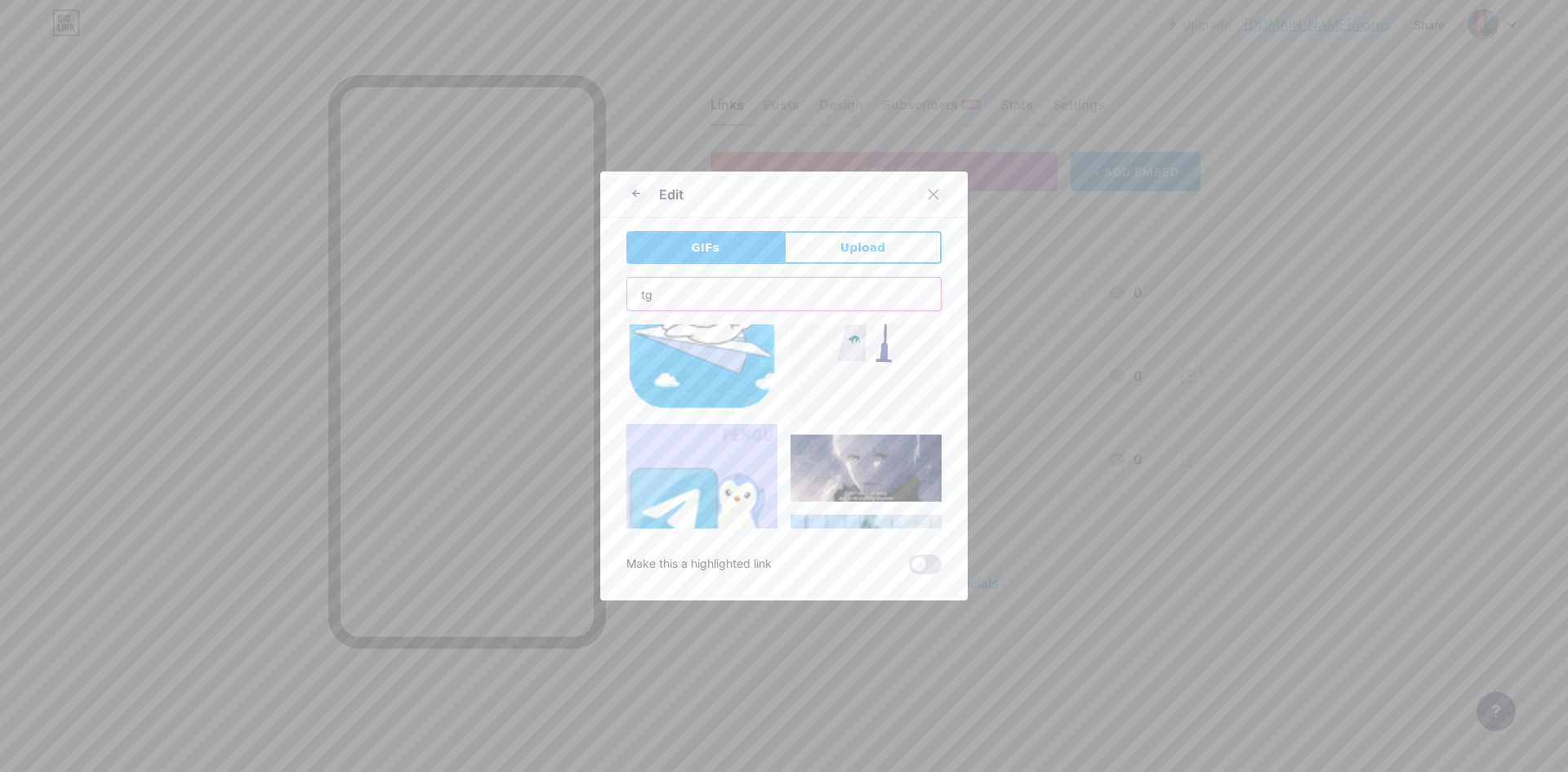
type input "tg"
click at [929, 191] on icon at bounding box center [933, 194] width 13 height 13
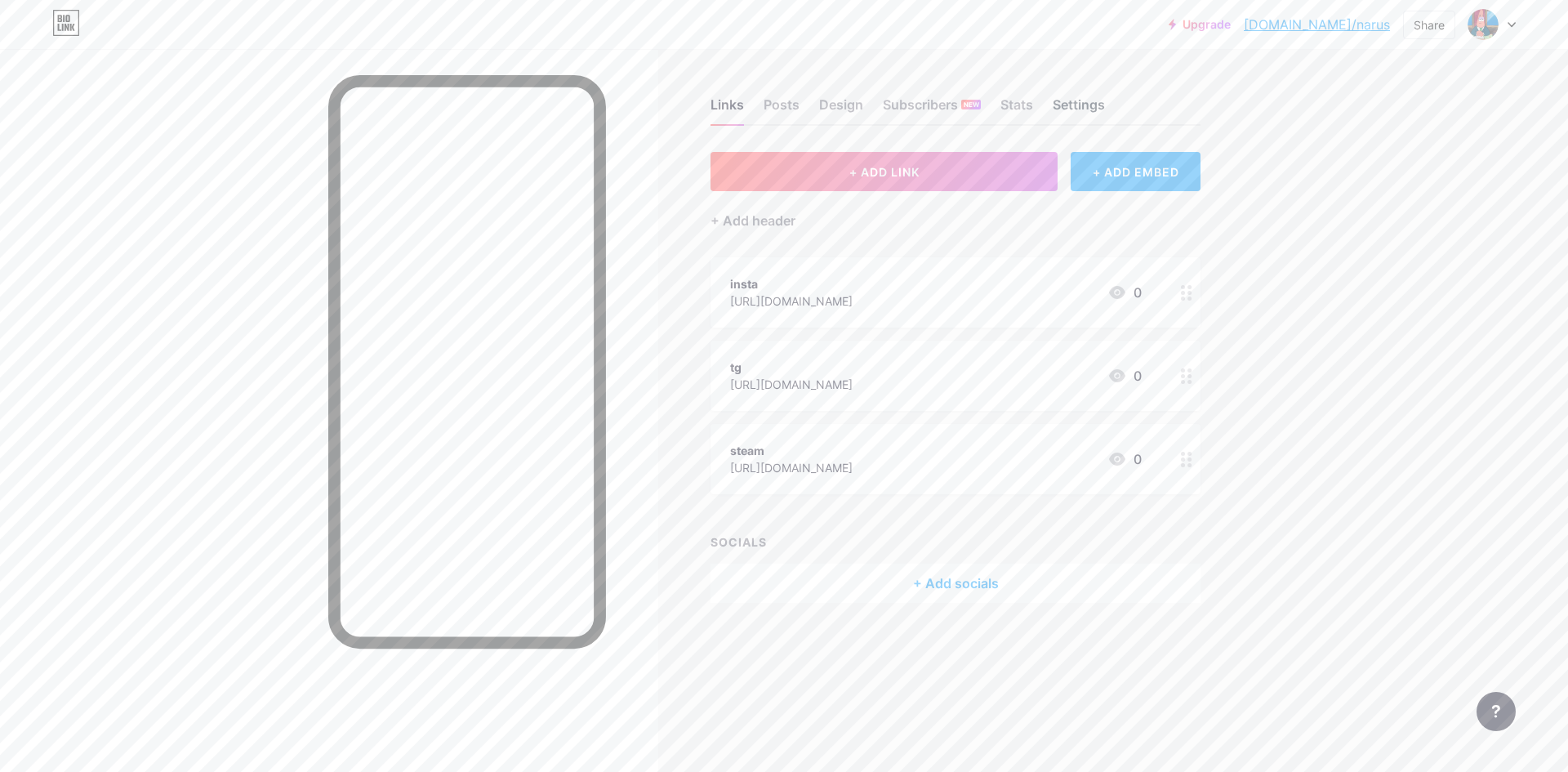
click at [1099, 103] on div "Settings" at bounding box center [1077, 109] width 52 height 29
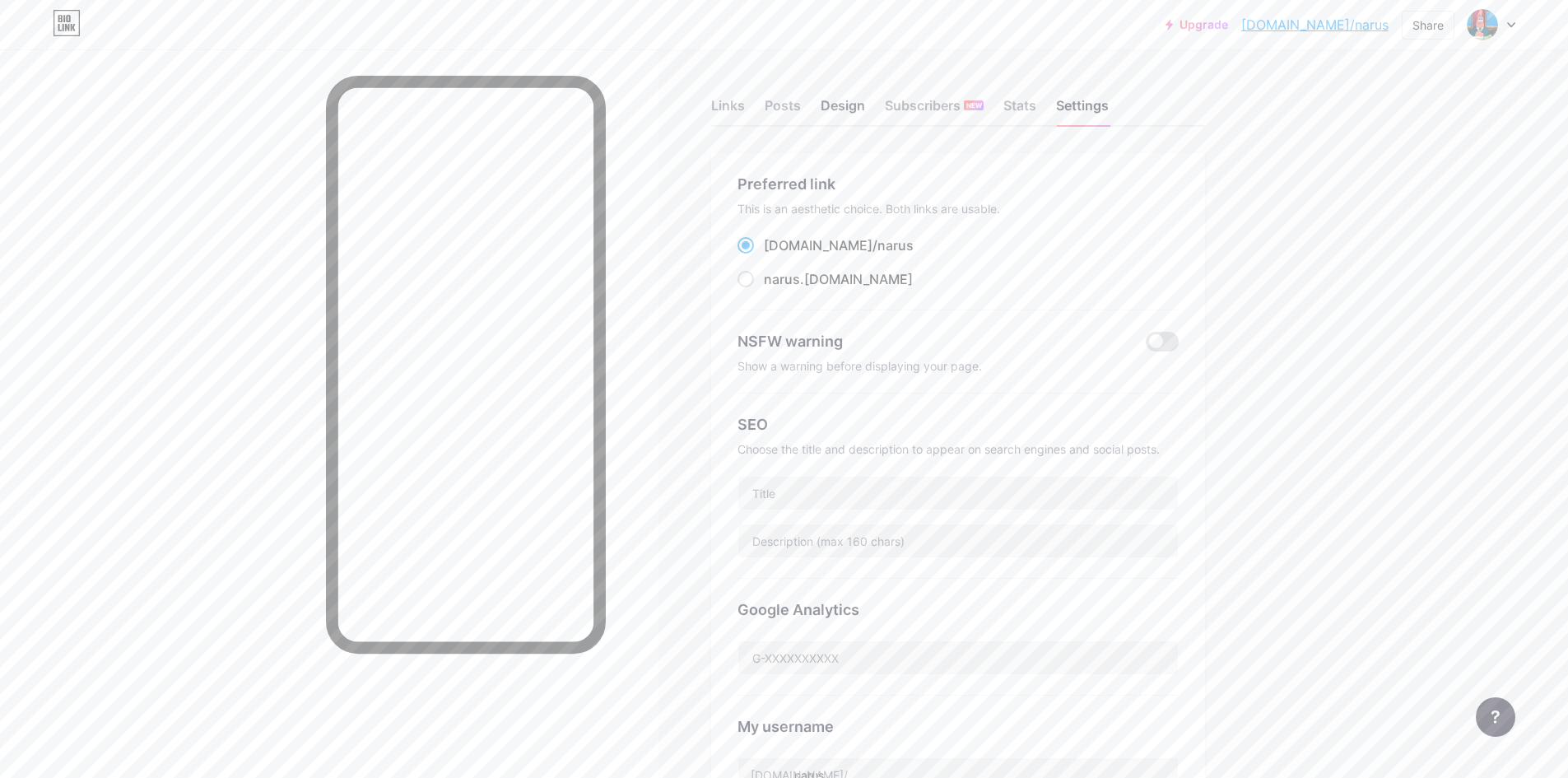
click at [831, 118] on div "Design" at bounding box center [842, 110] width 44 height 29
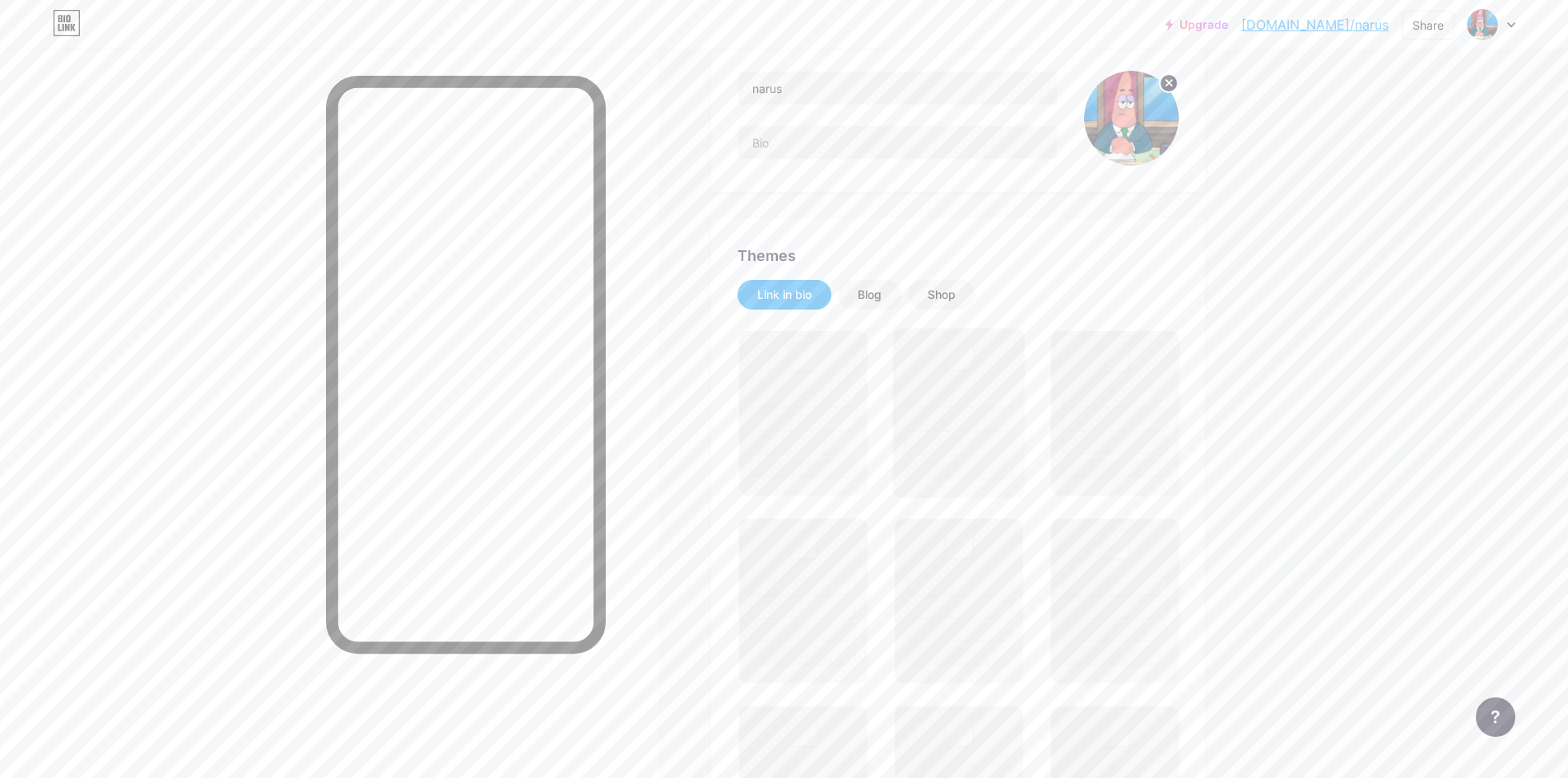
scroll to position [164, 0]
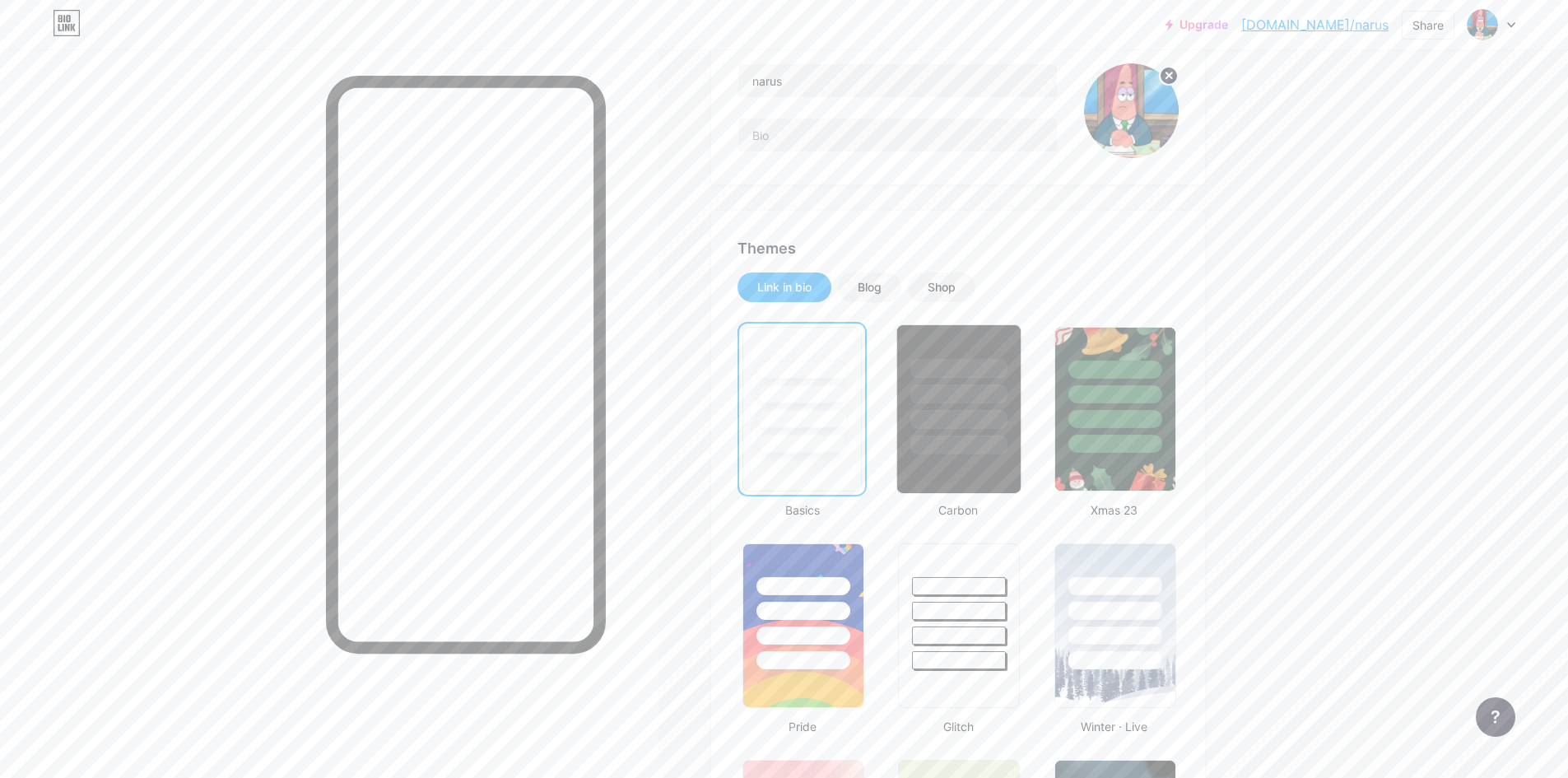
click at [950, 373] on div at bounding box center [959, 368] width 96 height 19
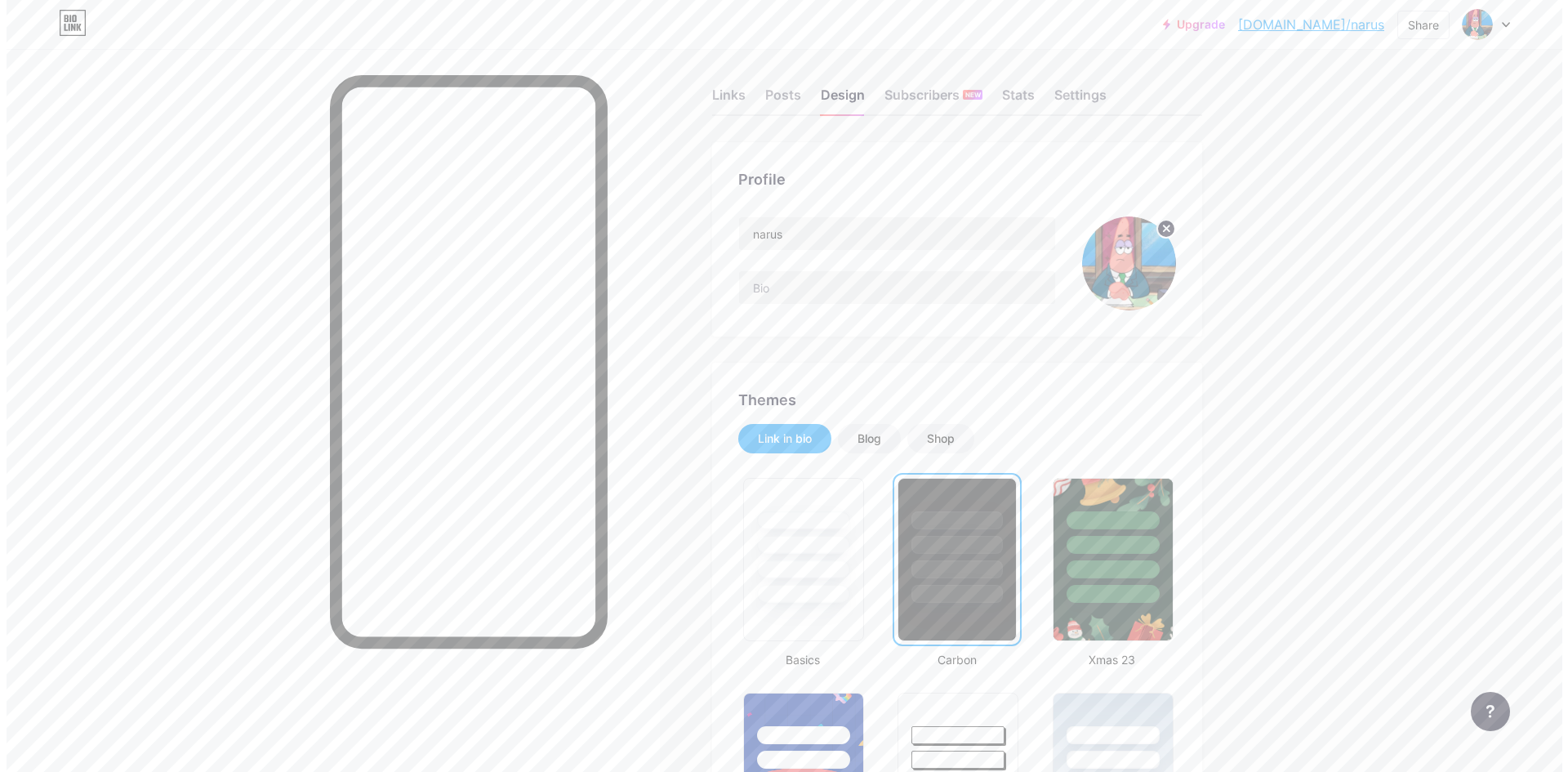
scroll to position [0, 0]
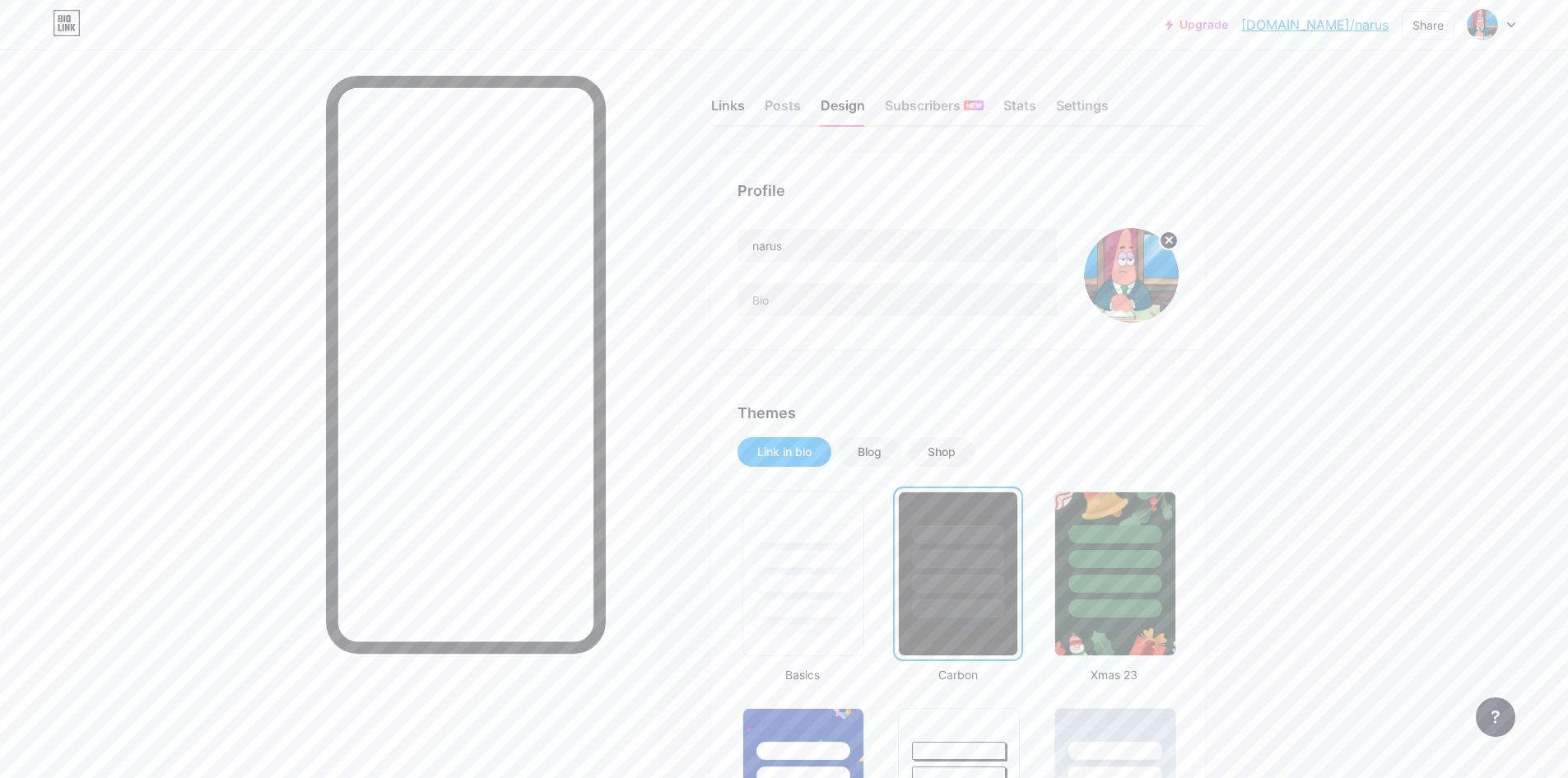
click at [737, 100] on div "Links" at bounding box center [728, 110] width 34 height 29
